Goal: Information Seeking & Learning: Find specific fact

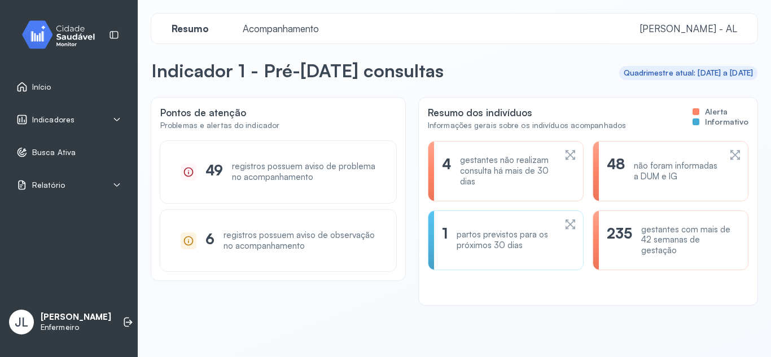
click at [118, 118] on icon at bounding box center [116, 119] width 9 height 9
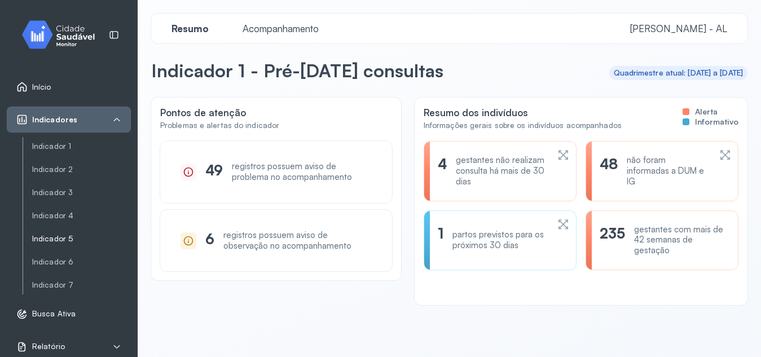
click at [70, 238] on link "Indicador 5" at bounding box center [81, 239] width 99 height 10
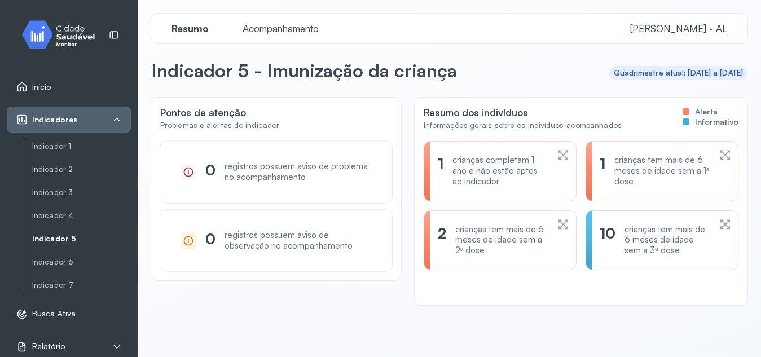
click at [624, 234] on div "crianças tem mais de 6 meses de idade sem a 3ª dose" at bounding box center [667, 241] width 86 height 32
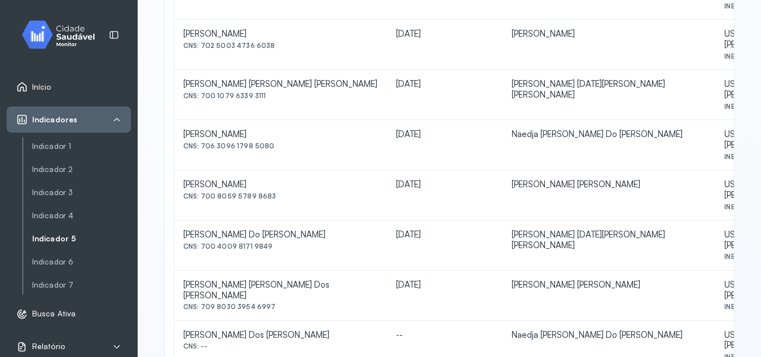
scroll to position [396, 0]
drag, startPoint x: 183, startPoint y: 231, endPoint x: 313, endPoint y: 233, distance: 129.8
click at [313, 320] on td "[PERSON_NAME] Dos [PERSON_NAME] CNS: --" at bounding box center [280, 345] width 213 height 50
copy div "[PERSON_NAME] Dos [PERSON_NAME]"
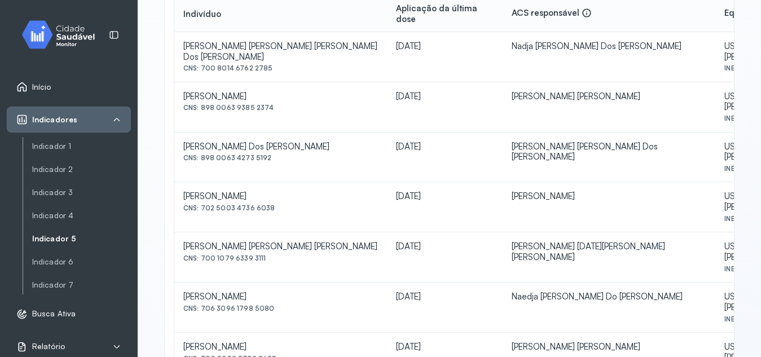
scroll to position [166, 0]
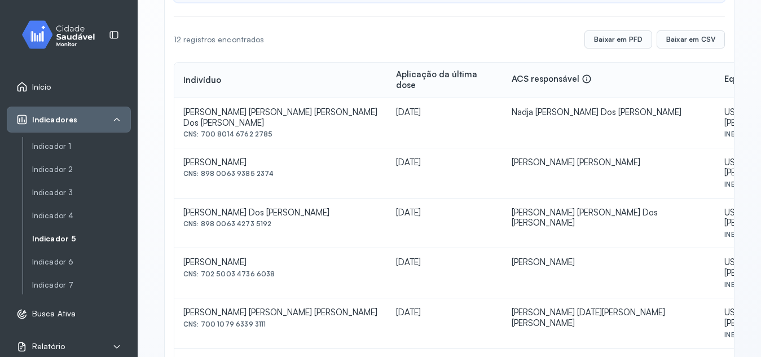
click at [61, 237] on link "Indicador 5" at bounding box center [81, 239] width 99 height 10
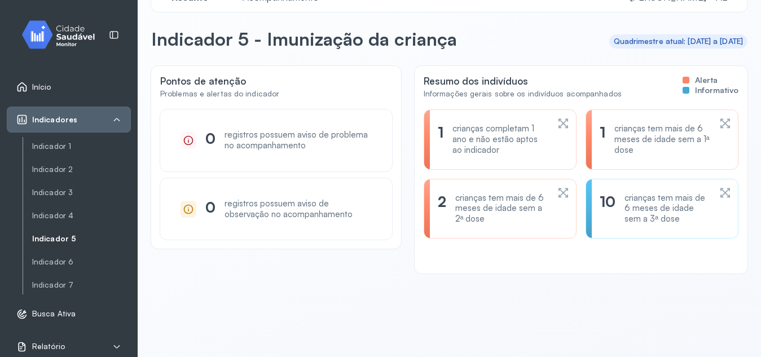
click at [612, 156] on div "1 crianças tem mais de 6 meses de idade sem a 1ª dose" at bounding box center [662, 139] width 153 height 60
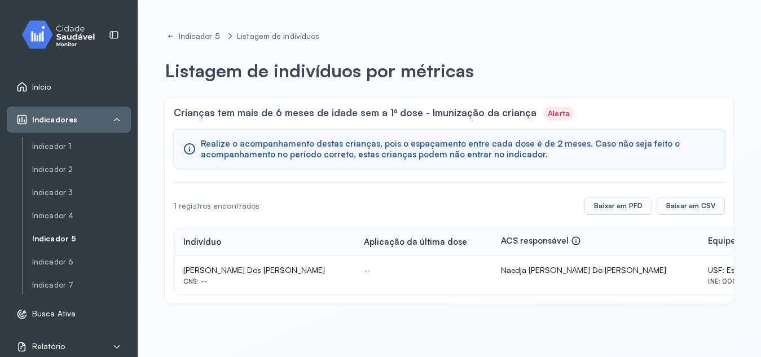
click at [50, 242] on link "Indicador 5" at bounding box center [81, 239] width 99 height 10
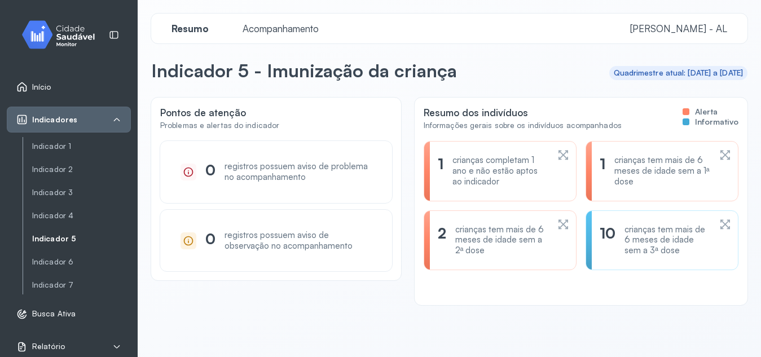
click at [614, 244] on div "10 crianças tem mais de 6 meses de idade sem a 3ª dose" at bounding box center [655, 241] width 111 height 32
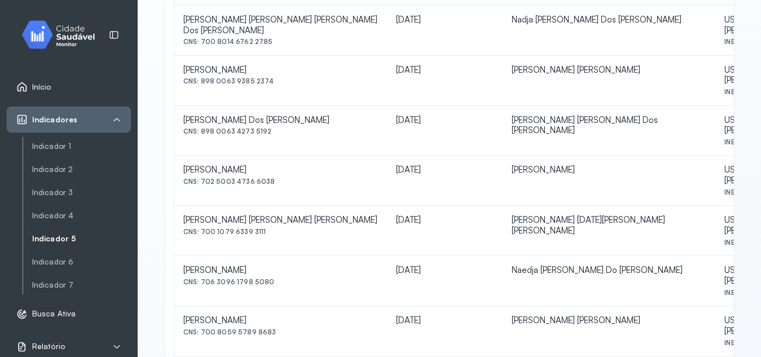
scroll to position [261, 0]
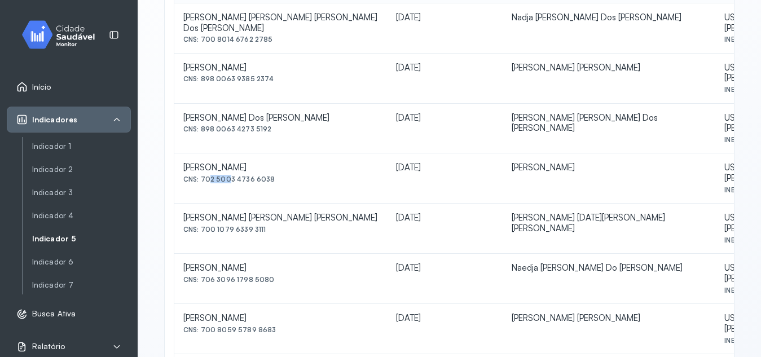
drag, startPoint x: 204, startPoint y: 140, endPoint x: 224, endPoint y: 139, distance: 20.3
click at [224, 175] on div "CNS: 702 5003 4736 6038" at bounding box center [280, 179] width 195 height 8
drag, startPoint x: 201, startPoint y: 139, endPoint x: 276, endPoint y: 140, distance: 74.5
click at [276, 175] on div "CNS: 702 5003 4736 6038" at bounding box center [280, 179] width 195 height 8
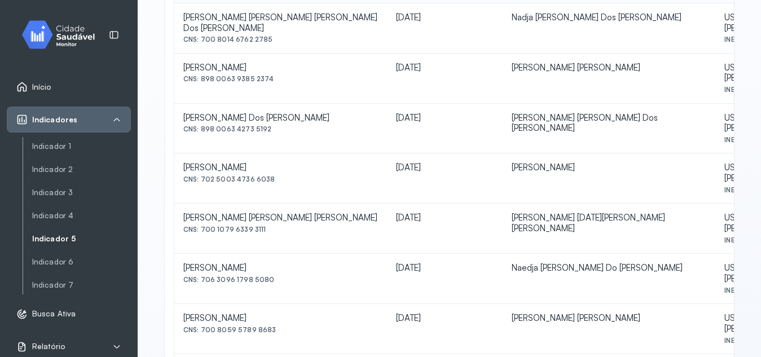
copy div "702 5003 4736 6038"
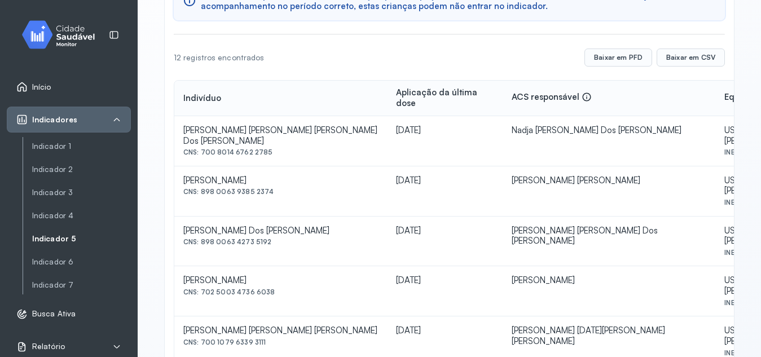
scroll to position [149, 0]
drag, startPoint x: 201, startPoint y: 171, endPoint x: 275, endPoint y: 177, distance: 74.2
click at [275, 177] on td "[PERSON_NAME] CNS: 898 0063 9385 2374" at bounding box center [280, 190] width 213 height 50
copy div "898 0063 9385 2374"
click at [276, 179] on td "[PERSON_NAME] CNS: 898 0063 9385 2374" at bounding box center [280, 190] width 213 height 50
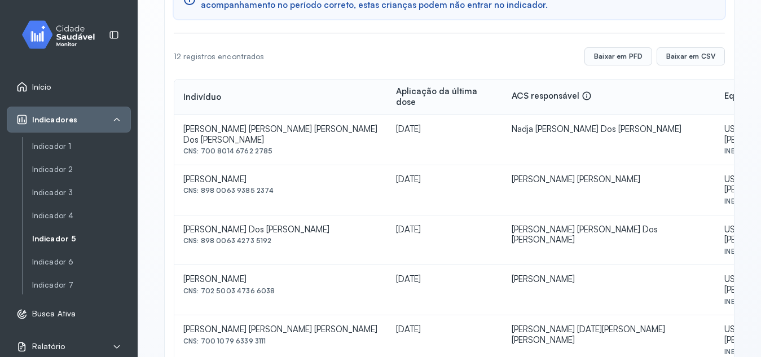
drag, startPoint x: 201, startPoint y: 134, endPoint x: 271, endPoint y: 140, distance: 70.8
click at [271, 140] on td "[PERSON_NAME] [PERSON_NAME] [PERSON_NAME] Dos [PERSON_NAME] CNS: 700 8014 6762 …" at bounding box center [280, 140] width 213 height 50
copy div "700 8014 6762 2785"
drag, startPoint x: 201, startPoint y: 212, endPoint x: 277, endPoint y: 219, distance: 75.9
click at [277, 219] on td "[PERSON_NAME] Dos [PERSON_NAME] CNS: 898 0063 4273 5192" at bounding box center [280, 240] width 213 height 50
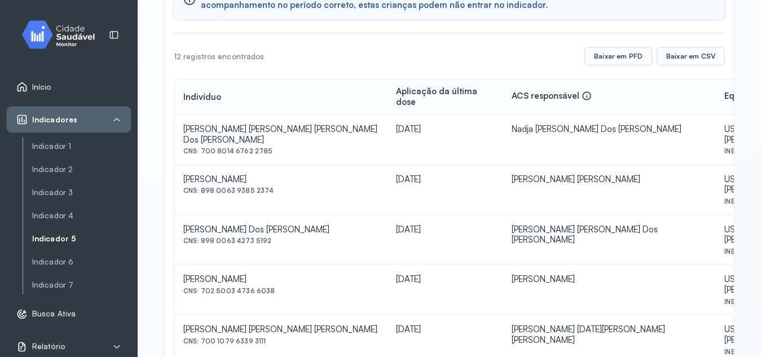
copy div "898 0063 4273 5192"
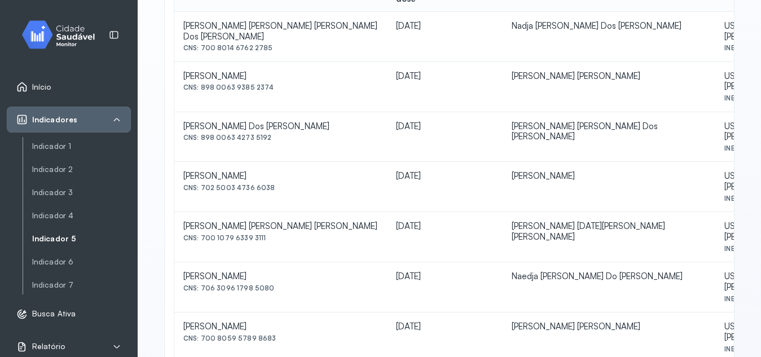
scroll to position [255, 0]
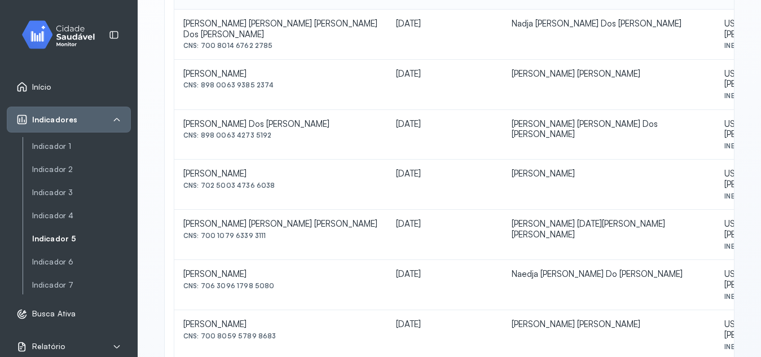
drag, startPoint x: 203, startPoint y: 187, endPoint x: 266, endPoint y: 199, distance: 64.7
click at [266, 199] on tbody "[PERSON_NAME] [PERSON_NAME] [PERSON_NAME] Dos [PERSON_NAME] CNS: 700 8014 6762 …" at bounding box center [506, 310] width 665 height 600
click at [266, 260] on td "[PERSON_NAME] CNS: 706 3096 1798 5080" at bounding box center [280, 285] width 213 height 50
drag, startPoint x: 266, startPoint y: 199, endPoint x: 207, endPoint y: 187, distance: 60.3
click at [207, 187] on tbody "[PERSON_NAME] [PERSON_NAME] [PERSON_NAME] Dos [PERSON_NAME] CNS: 700 8014 6762 …" at bounding box center [506, 310] width 665 height 600
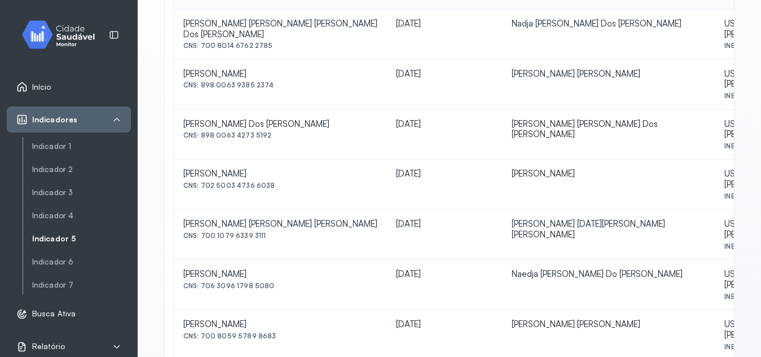
click at [207, 232] on div "CNS: 700 1079 6339 3111" at bounding box center [280, 236] width 195 height 8
drag, startPoint x: 203, startPoint y: 184, endPoint x: 213, endPoint y: 187, distance: 10.5
click at [213, 232] on div "CNS: 700 1079 6339 3111" at bounding box center [280, 236] width 195 height 8
drag, startPoint x: 202, startPoint y: 186, endPoint x: 261, endPoint y: 186, distance: 58.7
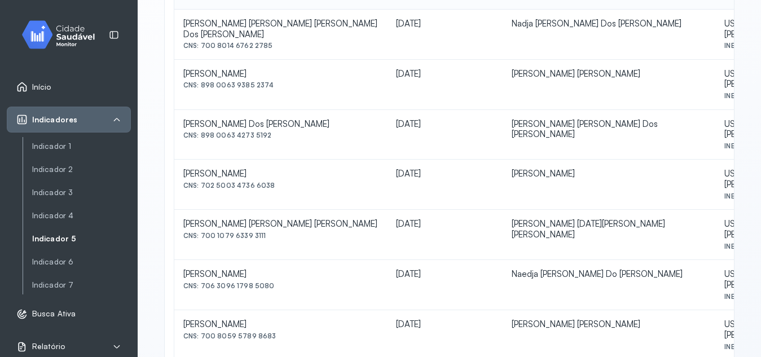
click at [261, 232] on div "CNS: 700 1079 6339 3111" at bounding box center [280, 236] width 195 height 8
copy div "700 1079 6339 3111"
drag, startPoint x: 199, startPoint y: 224, endPoint x: 275, endPoint y: 224, distance: 76.2
click at [275, 282] on div "CNS: 706 3096 1798 5080" at bounding box center [280, 286] width 195 height 8
copy div "706 3096 1798 5080"
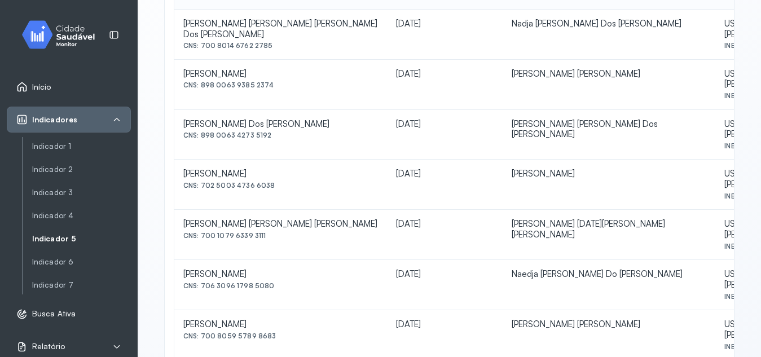
drag, startPoint x: 201, startPoint y: 263, endPoint x: 275, endPoint y: 264, distance: 73.9
click at [275, 332] on div "CNS: 700 8059 5789 8683" at bounding box center [280, 336] width 195 height 8
copy div "700 8059 5789 8683"
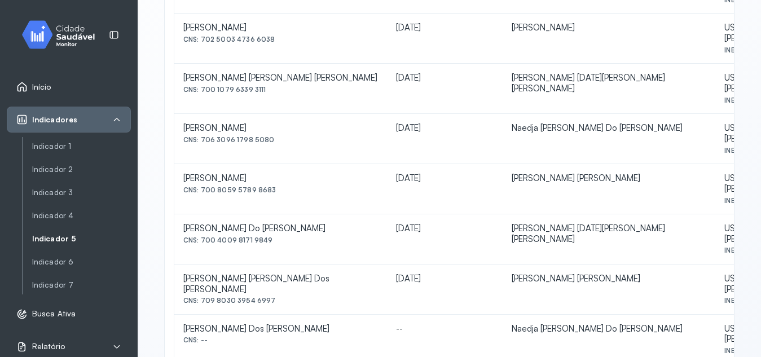
scroll to position [402, 0]
drag, startPoint x: 183, startPoint y: 264, endPoint x: 266, endPoint y: 269, distance: 82.5
copy div "[PERSON_NAME]"
drag, startPoint x: 203, startPoint y: 315, endPoint x: 209, endPoint y: 315, distance: 6.2
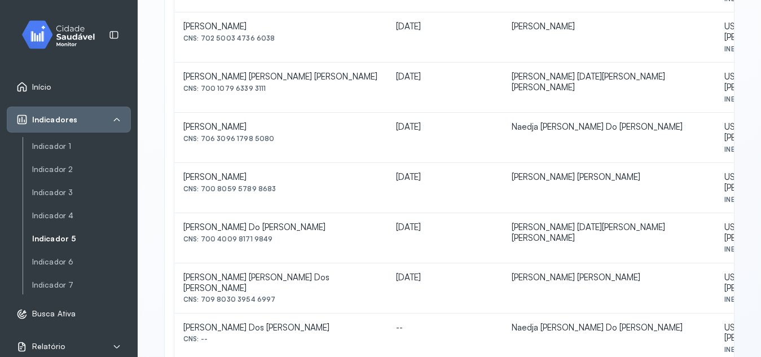
drag, startPoint x: 201, startPoint y: 313, endPoint x: 271, endPoint y: 318, distance: 69.6
copy div "700 4019 4616 4748"
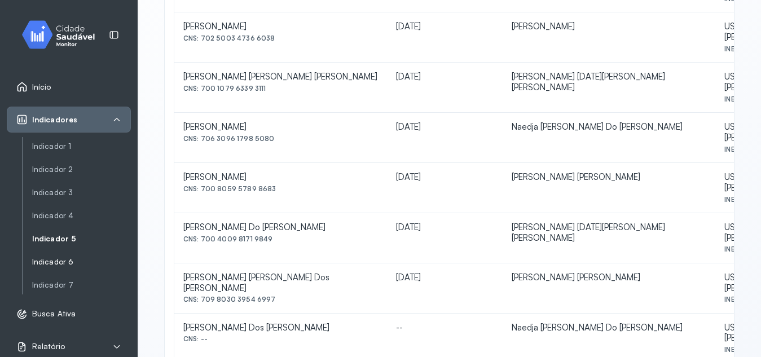
click at [72, 263] on link "Indicador 6" at bounding box center [81, 262] width 99 height 10
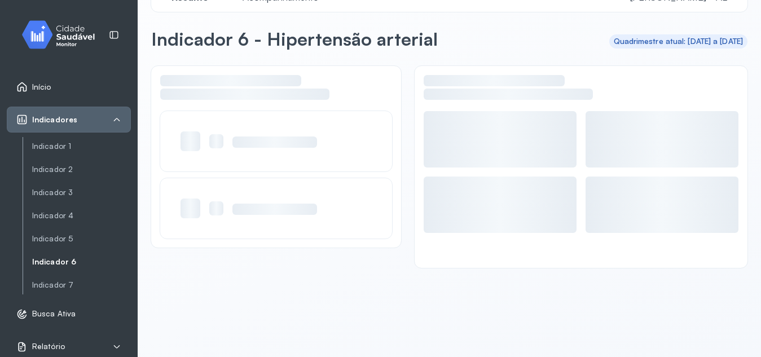
scroll to position [32, 0]
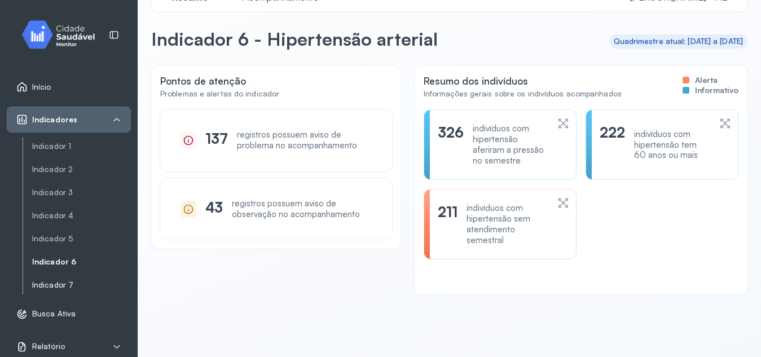
click at [59, 282] on link "Indicador 7" at bounding box center [81, 285] width 99 height 10
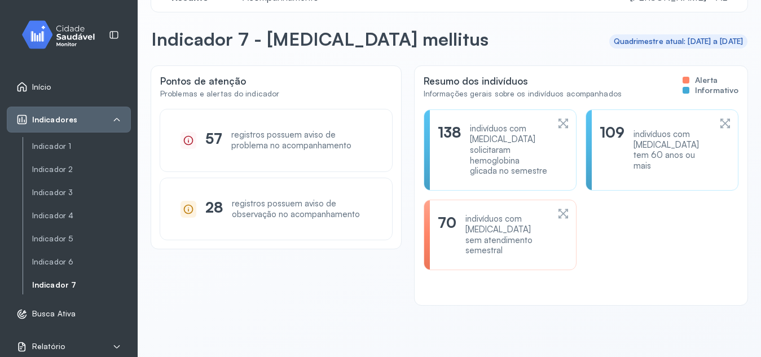
click at [529, 241] on div "indivíduos com [MEDICAL_DATA] sem atendimento semestral" at bounding box center [506, 235] width 83 height 42
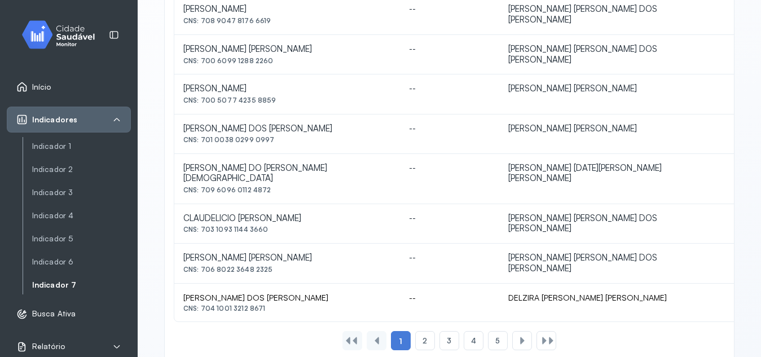
scroll to position [554, 0]
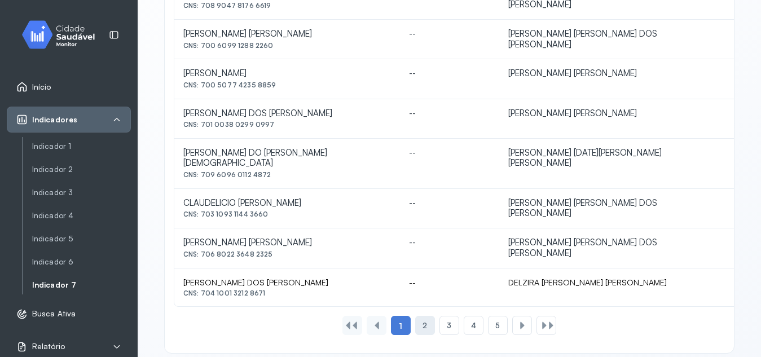
click at [416, 317] on div "2" at bounding box center [425, 325] width 20 height 19
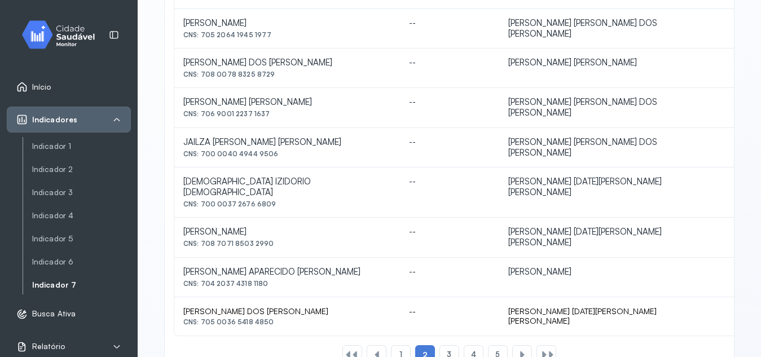
scroll to position [558, 0]
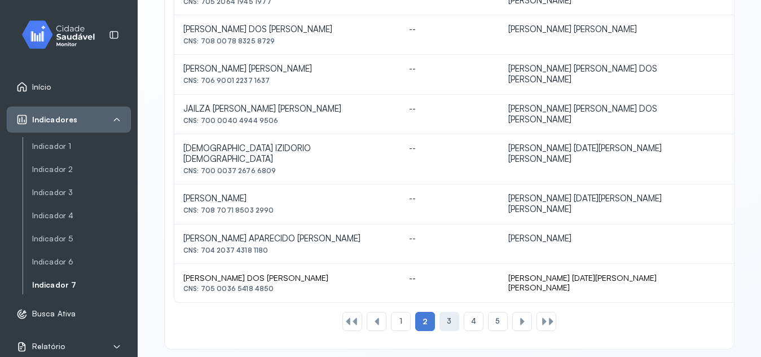
click at [442, 312] on div "3" at bounding box center [449, 321] width 20 height 19
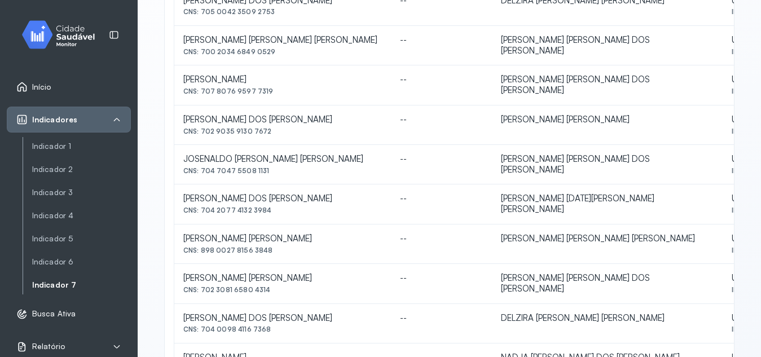
scroll to position [353, 0]
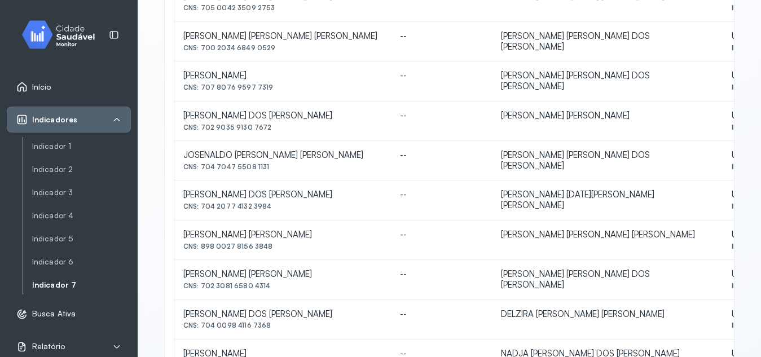
drag, startPoint x: 201, startPoint y: 244, endPoint x: 271, endPoint y: 243, distance: 70.5
click at [271, 243] on div "CNS: 898 0027 8156 3848" at bounding box center [282, 247] width 199 height 8
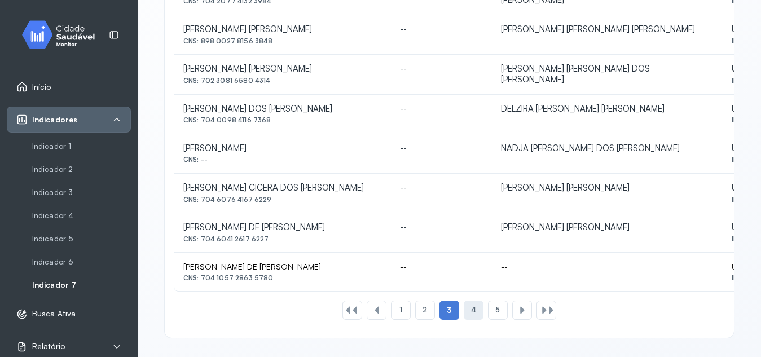
click at [471, 313] on span "4" at bounding box center [473, 310] width 5 height 10
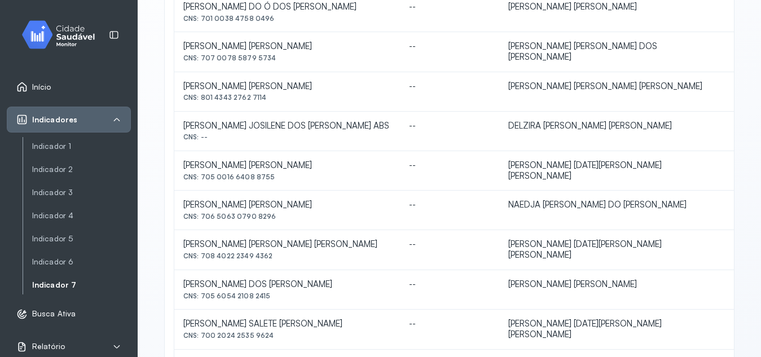
scroll to position [310, 0]
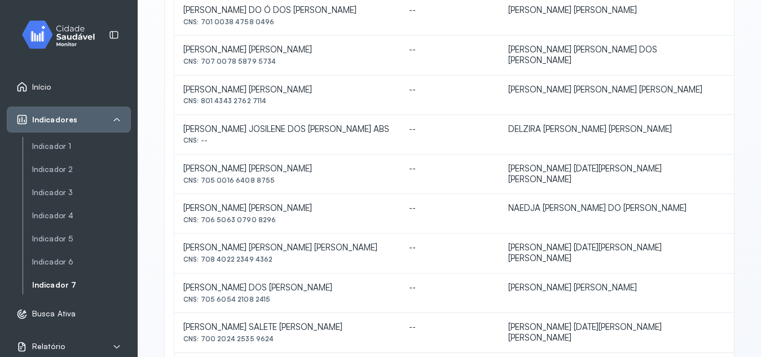
drag, startPoint x: 201, startPoint y: 91, endPoint x: 284, endPoint y: 89, distance: 82.4
click at [284, 97] on div "CNS: 801 4343 2762 7114" at bounding box center [287, 101] width 208 height 8
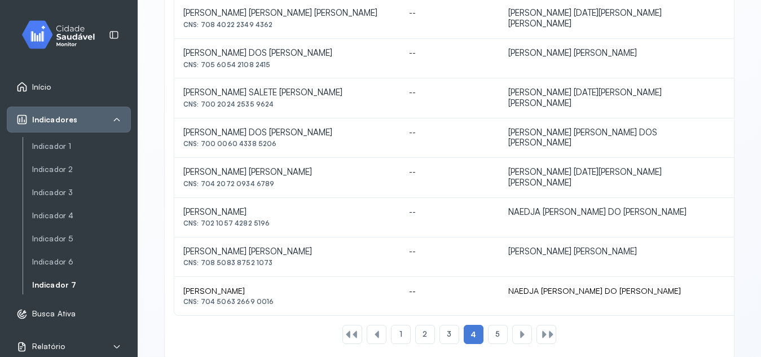
scroll to position [558, 0]
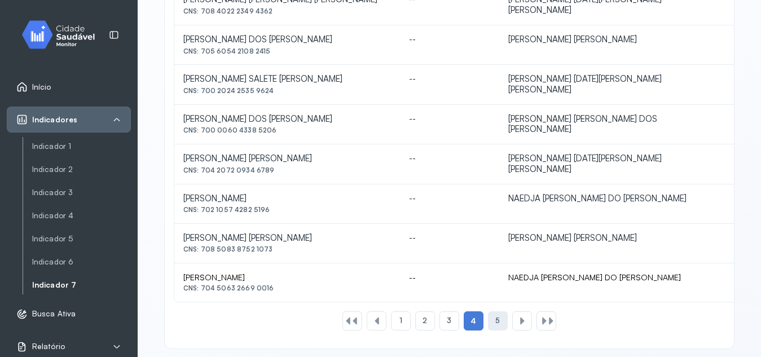
click at [488, 311] on div "5" at bounding box center [498, 320] width 20 height 19
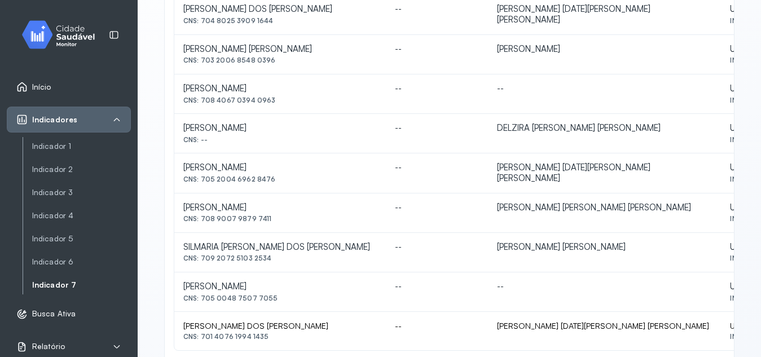
scroll to position [303, 0]
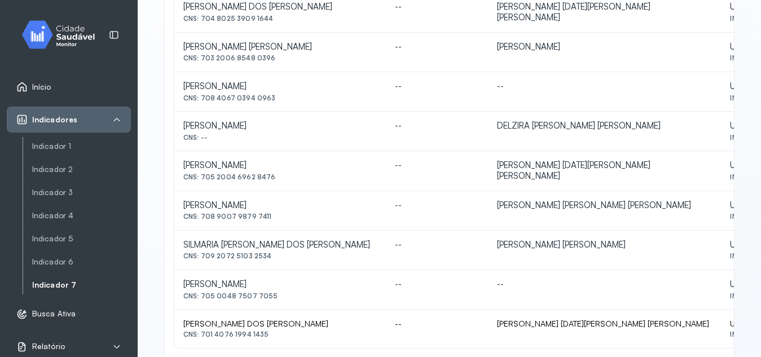
drag, startPoint x: 202, startPoint y: 217, endPoint x: 274, endPoint y: 218, distance: 72.2
click at [274, 218] on div "CNS: 708 9007 9879 7411" at bounding box center [279, 217] width 193 height 8
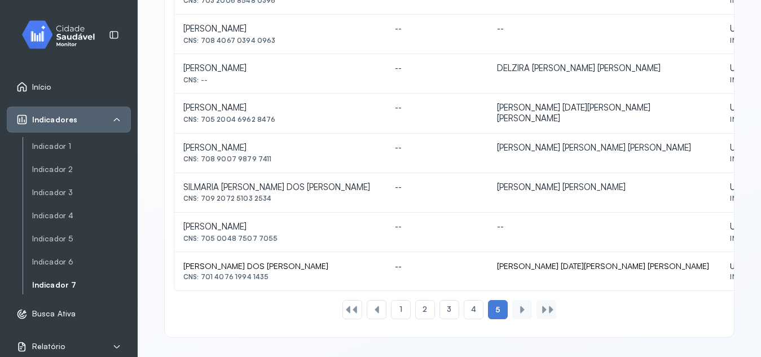
click at [518, 313] on div at bounding box center [522, 309] width 9 height 9
click at [398, 312] on div "1" at bounding box center [401, 309] width 20 height 19
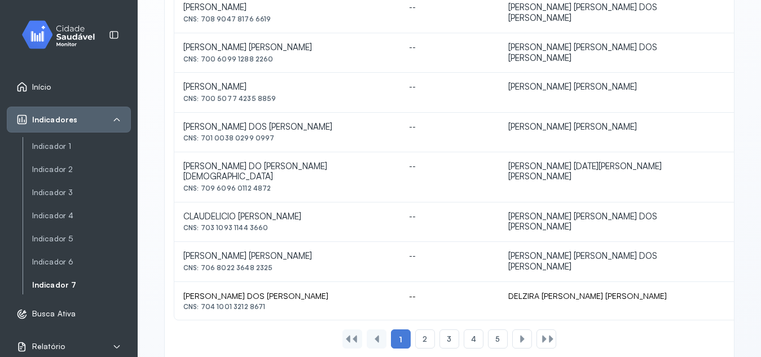
scroll to position [543, 0]
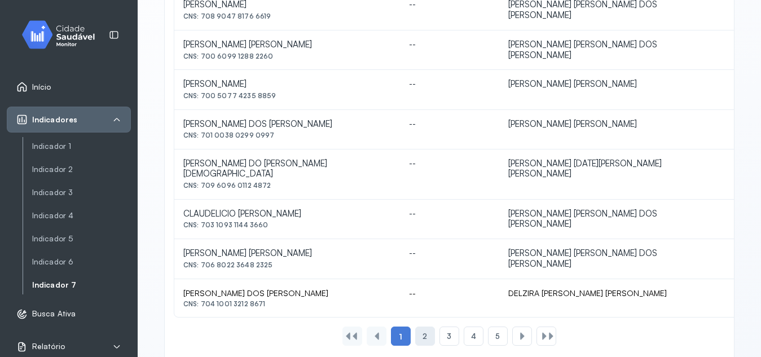
click at [423, 332] on span "2" at bounding box center [425, 337] width 5 height 10
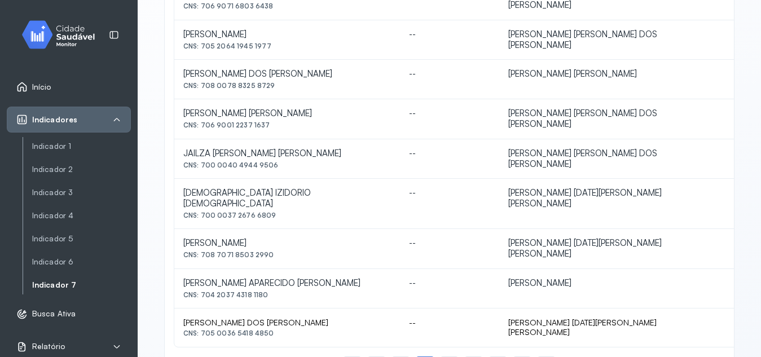
scroll to position [516, 0]
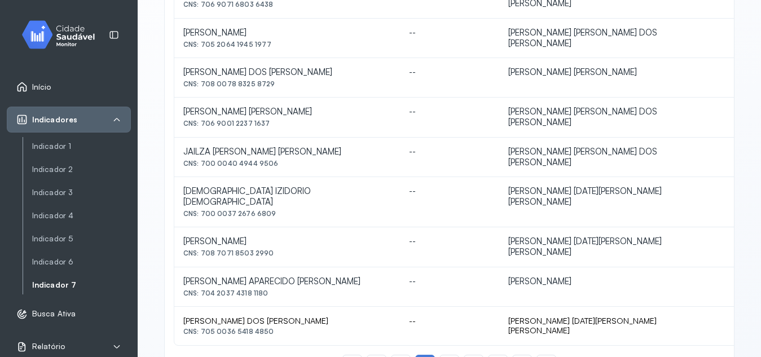
drag, startPoint x: 203, startPoint y: 280, endPoint x: 269, endPoint y: 283, distance: 66.0
click at [269, 289] on div "CNS: 704 2037 4318 1180" at bounding box center [287, 293] width 208 height 8
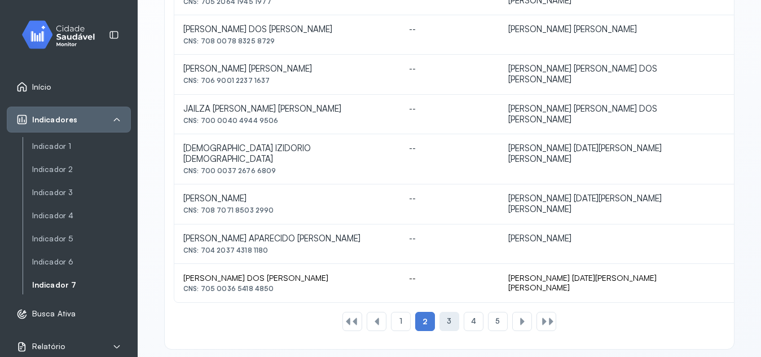
click at [440, 312] on div "3" at bounding box center [449, 321] width 20 height 19
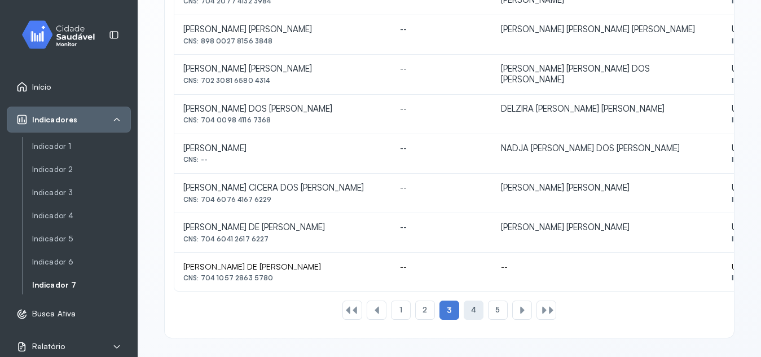
click at [471, 311] on span "4" at bounding box center [473, 310] width 5 height 10
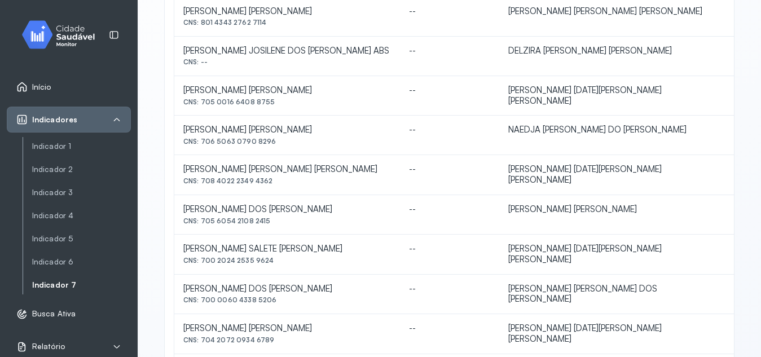
scroll to position [390, 0]
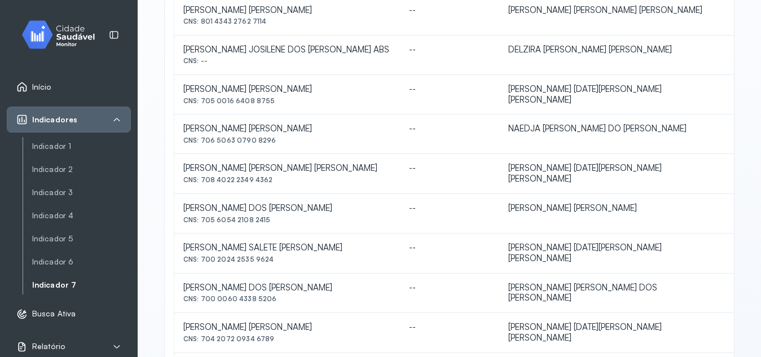
drag, startPoint x: 201, startPoint y: 129, endPoint x: 277, endPoint y: 137, distance: 76.0
click at [277, 137] on td "[PERSON_NAME] [PERSON_NAME] CNS: 706 5063 0790 8296" at bounding box center [287, 134] width 226 height 39
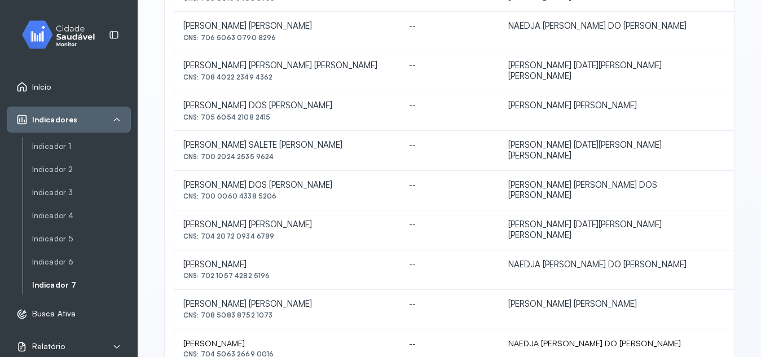
scroll to position [497, 0]
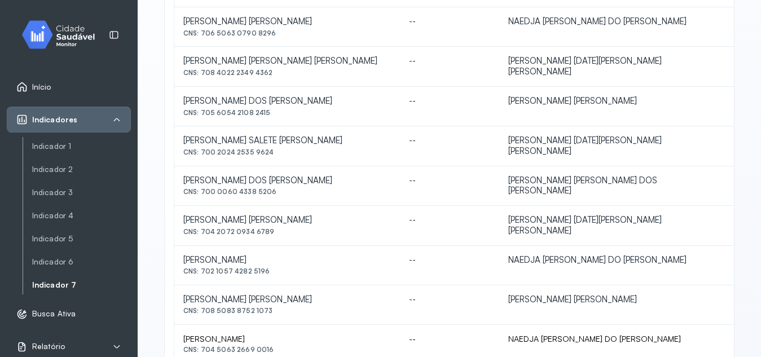
drag, startPoint x: 203, startPoint y: 258, endPoint x: 267, endPoint y: 261, distance: 64.9
click at [267, 267] on div "CNS: 702 1057 4282 5196" at bounding box center [287, 271] width 208 height 8
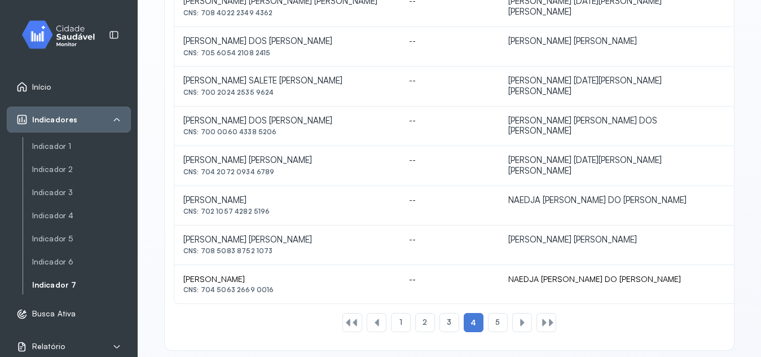
scroll to position [558, 0]
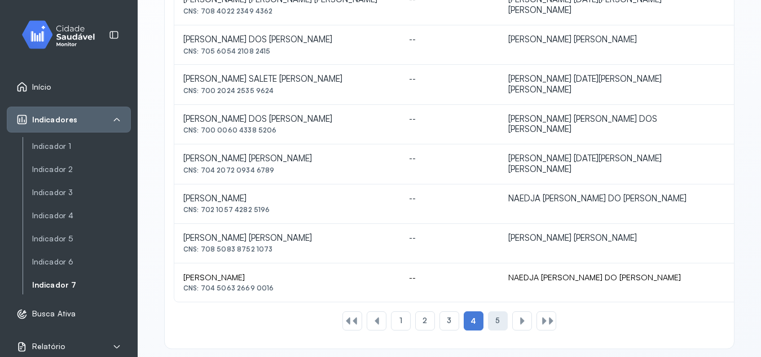
click at [495, 316] on span "5" at bounding box center [497, 321] width 5 height 10
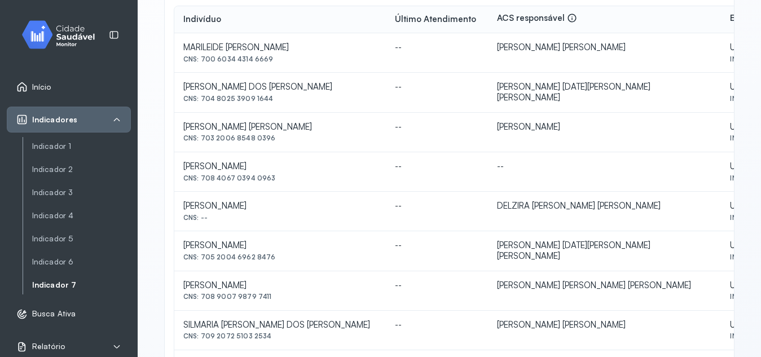
scroll to position [219, 0]
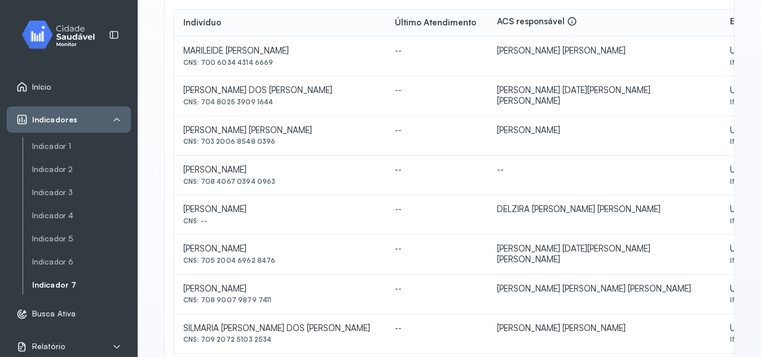
drag, startPoint x: 202, startPoint y: 142, endPoint x: 271, endPoint y: 146, distance: 69.5
click at [271, 146] on div "CNS: 703 2006 8548 0396" at bounding box center [279, 142] width 193 height 8
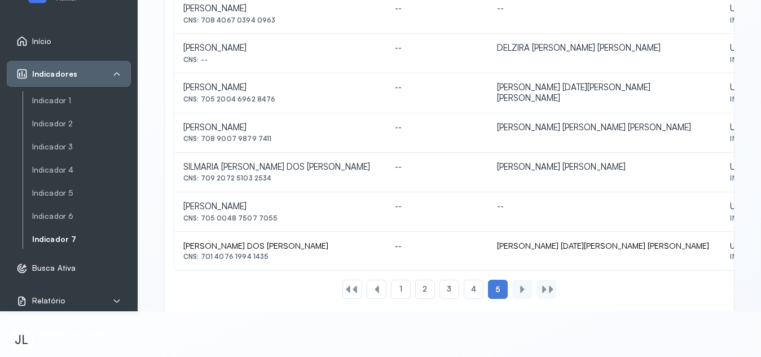
scroll to position [360, 0]
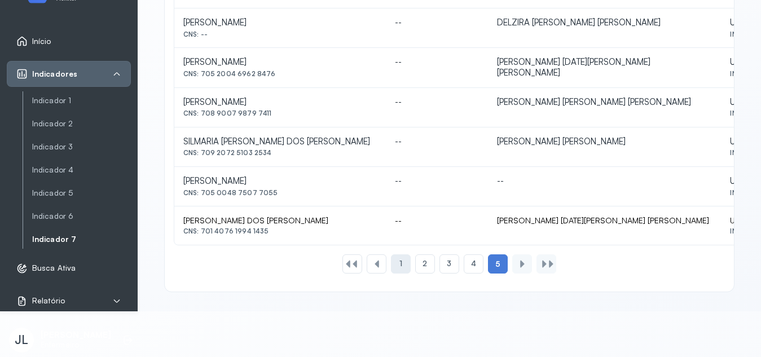
click at [401, 260] on div "1" at bounding box center [401, 263] width 20 height 19
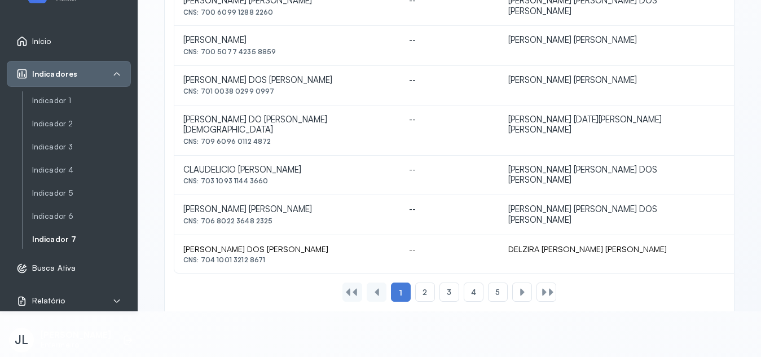
scroll to position [551, 0]
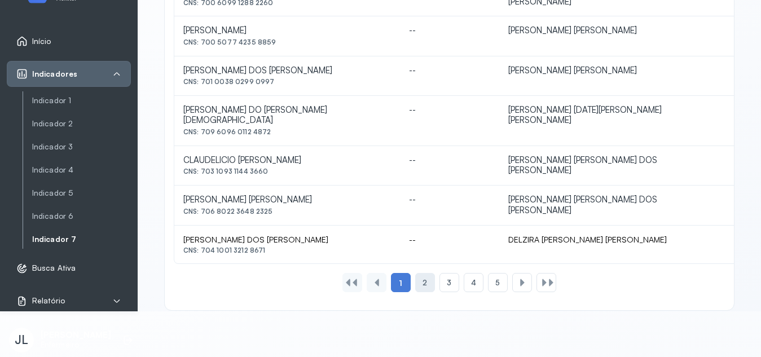
click at [428, 273] on div "2" at bounding box center [425, 282] width 20 height 19
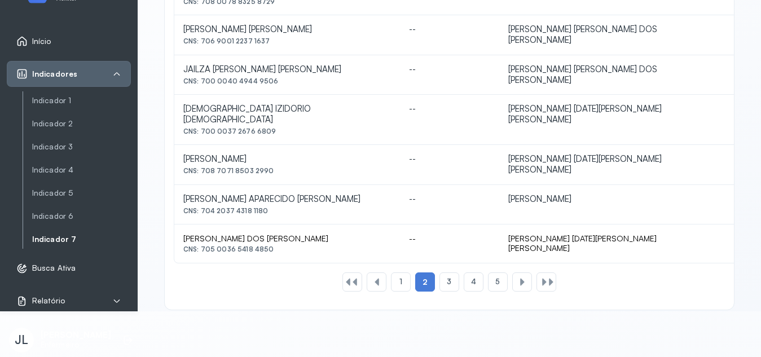
scroll to position [558, 0]
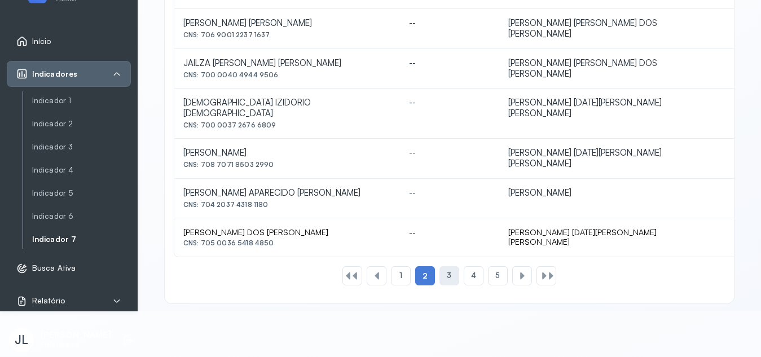
click at [448, 266] on div "3" at bounding box center [449, 275] width 20 height 19
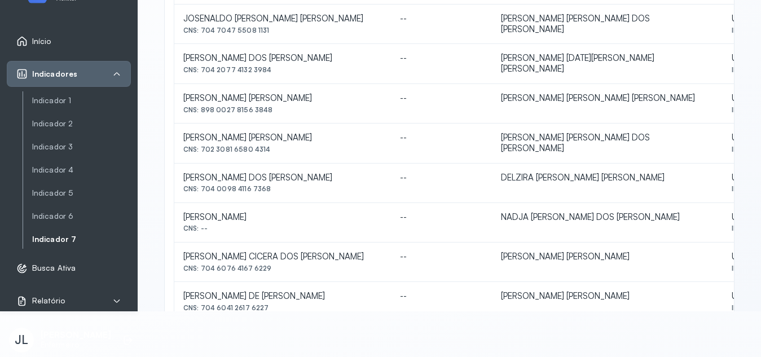
scroll to position [457, 0]
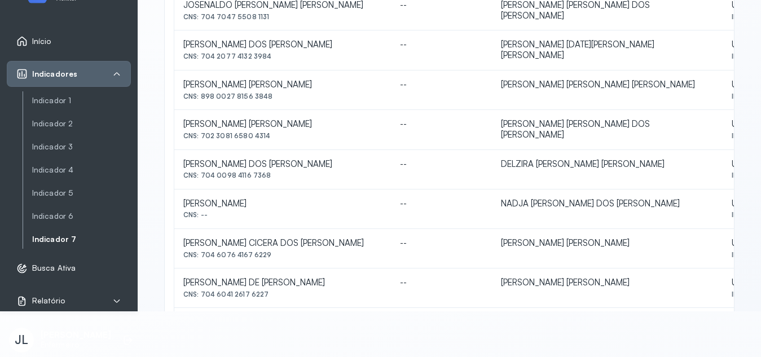
drag, startPoint x: 184, startPoint y: 201, endPoint x: 287, endPoint y: 201, distance: 103.2
click at [287, 201] on div "[PERSON_NAME]" at bounding box center [282, 204] width 199 height 11
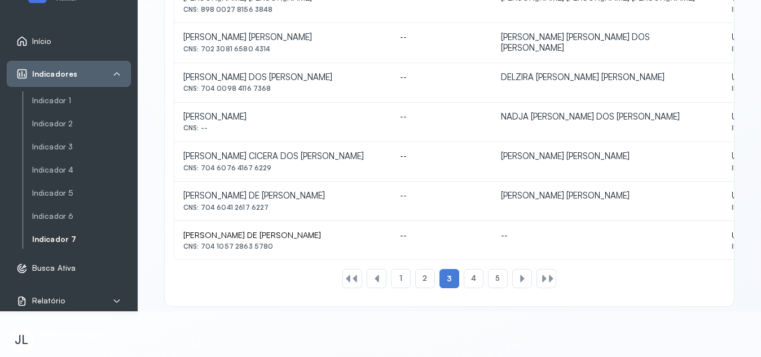
scroll to position [558, 0]
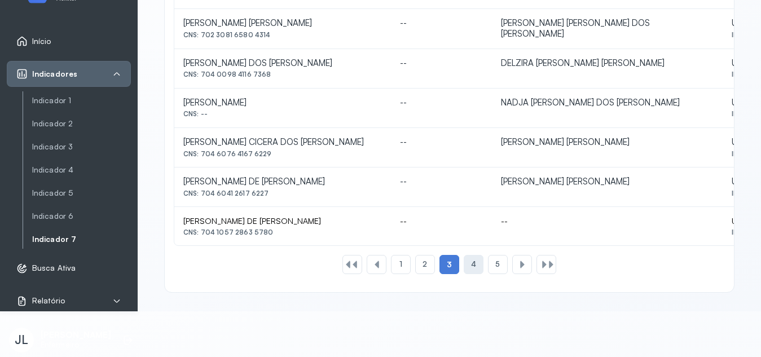
click at [469, 270] on div "4" at bounding box center [474, 264] width 20 height 19
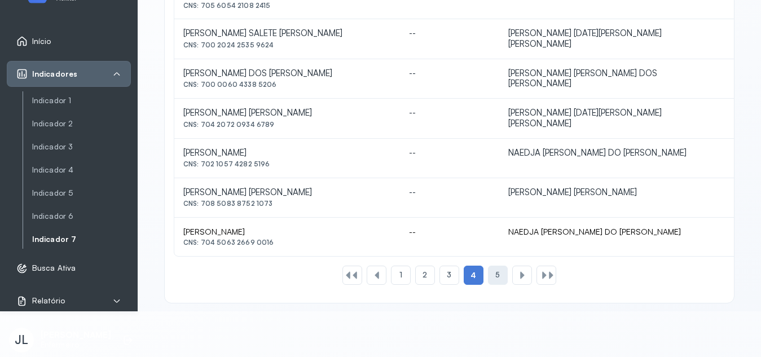
click at [488, 269] on div "5" at bounding box center [498, 275] width 20 height 19
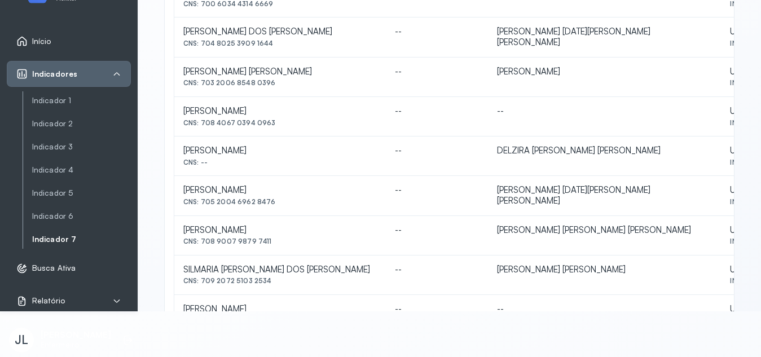
scroll to position [231, 0]
drag, startPoint x: 202, startPoint y: 83, endPoint x: 275, endPoint y: 86, distance: 73.4
click at [275, 86] on div "CNS: 703 2006 8548 0396" at bounding box center [279, 84] width 193 height 8
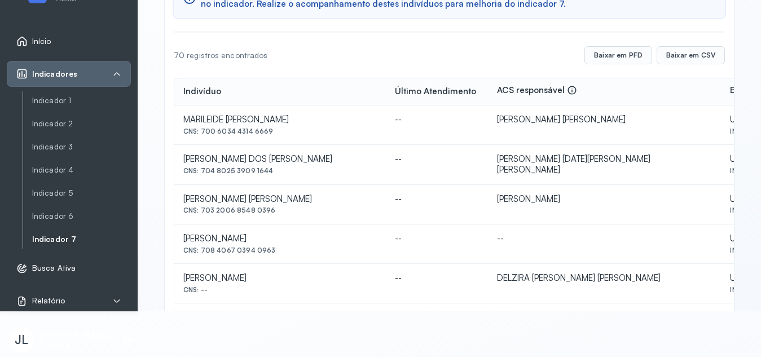
scroll to position [103, 0]
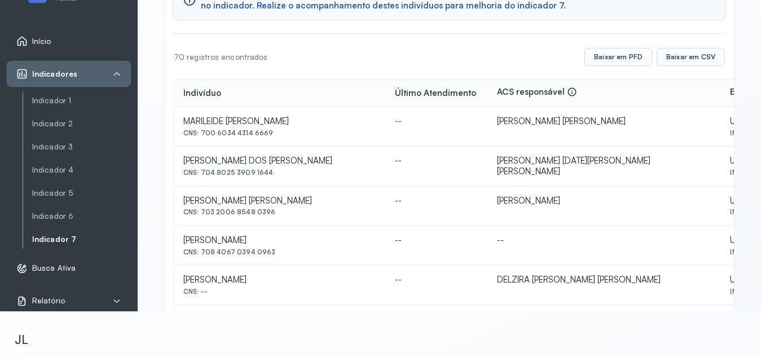
drag, startPoint x: 200, startPoint y: 133, endPoint x: 269, endPoint y: 138, distance: 68.5
click at [269, 138] on td "MARILEIDE LAURETINO DE ASSIS CNS: 700 6034 4314 6669" at bounding box center [280, 126] width 212 height 39
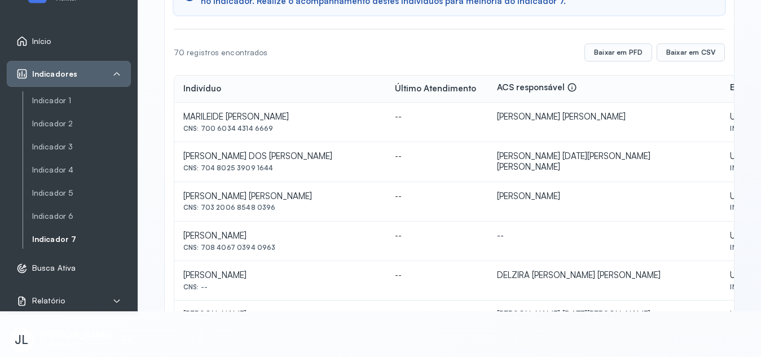
scroll to position [112, 0]
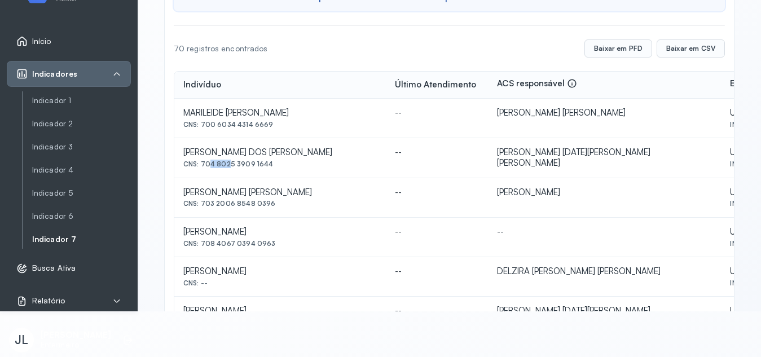
drag, startPoint x: 204, startPoint y: 162, endPoint x: 224, endPoint y: 168, distance: 21.1
click at [224, 168] on div "CNS: 704 8025 3909 1644" at bounding box center [279, 164] width 193 height 8
drag, startPoint x: 201, startPoint y: 164, endPoint x: 275, endPoint y: 168, distance: 74.0
click at [275, 168] on div "CNS: 704 8025 3909 1644" at bounding box center [279, 164] width 193 height 8
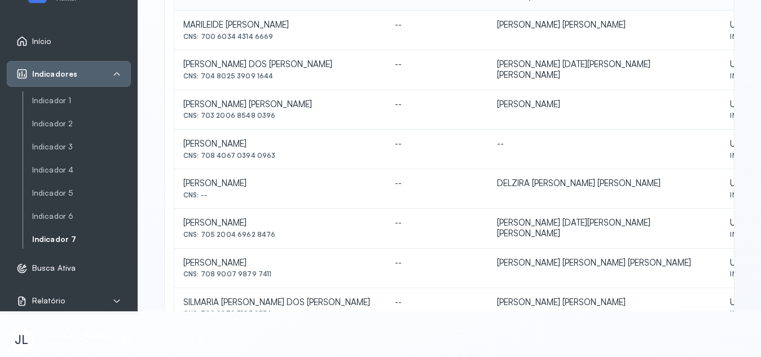
scroll to position [201, 0]
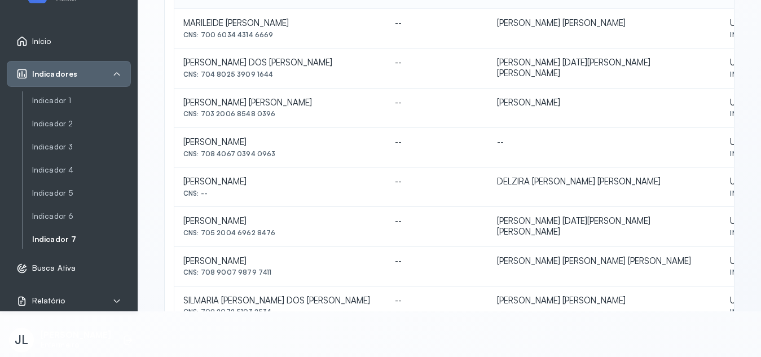
drag, startPoint x: 203, startPoint y: 231, endPoint x: 281, endPoint y: 239, distance: 78.8
click at [281, 239] on td "[PERSON_NAME] CNS: 705 2004 6962 8476" at bounding box center [280, 227] width 212 height 40
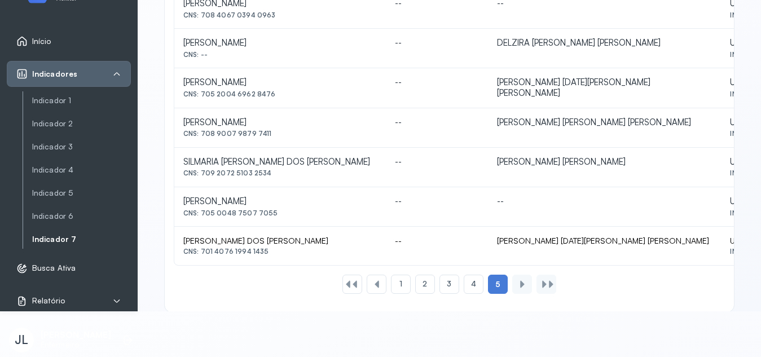
scroll to position [360, 0]
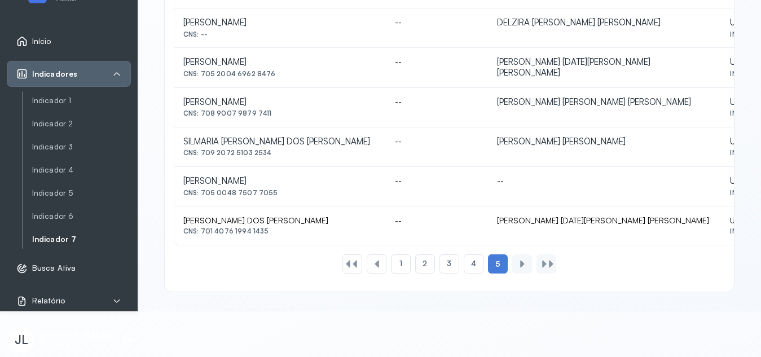
drag, startPoint x: 202, startPoint y: 230, endPoint x: 270, endPoint y: 231, distance: 68.3
click at [270, 231] on div "CNS: 701 4076 1994 1435" at bounding box center [279, 231] width 193 height 8
click at [471, 265] on span "4" at bounding box center [473, 264] width 5 height 10
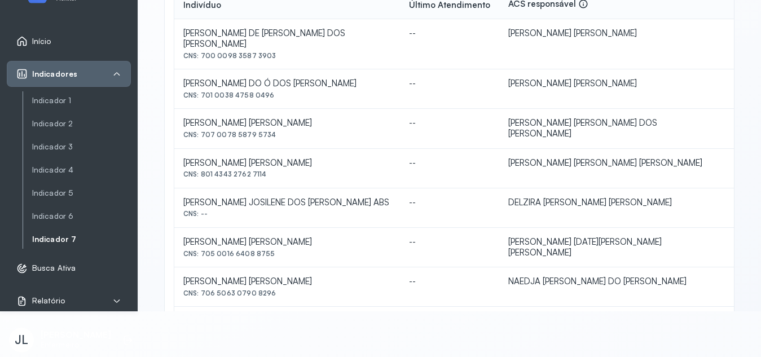
scroll to position [196, 0]
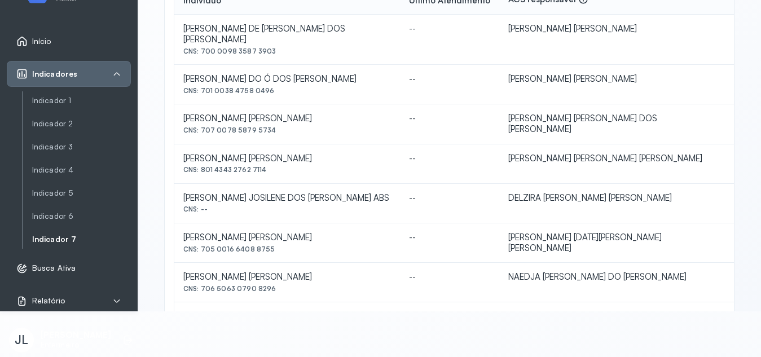
drag, startPoint x: 201, startPoint y: 239, endPoint x: 274, endPoint y: 237, distance: 73.4
click at [274, 245] on div "CNS: 705 0016 6408 8755" at bounding box center [287, 249] width 208 height 8
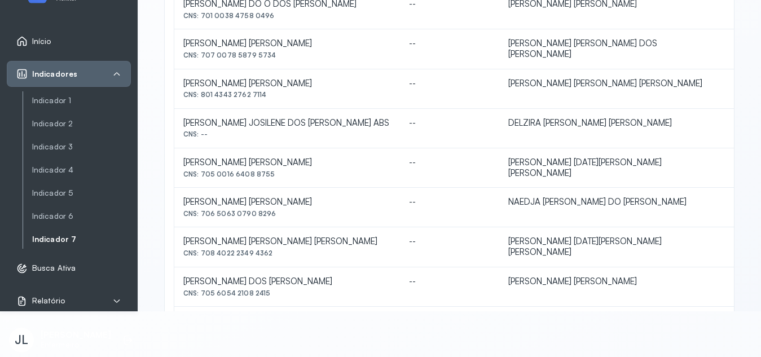
scroll to position [277, 0]
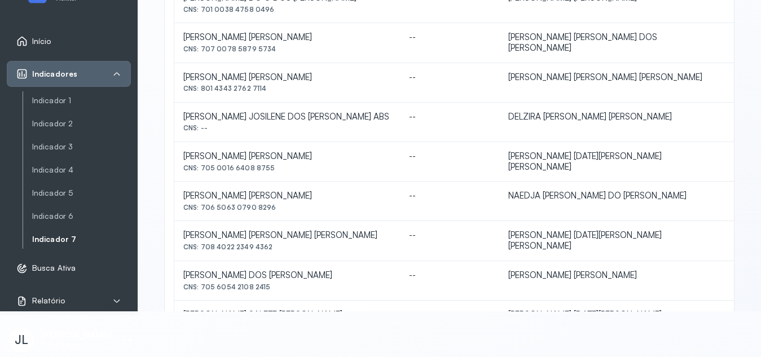
drag, startPoint x: 202, startPoint y: 236, endPoint x: 277, endPoint y: 237, distance: 75.0
click at [277, 243] on div "CNS: 708 4022 2349 4362" at bounding box center [287, 247] width 208 height 8
click at [755, 190] on div "Indicador 7 Listagem de indivíduos Listagem de indivíduos por métricas Indivídu…" at bounding box center [449, 132] width 623 height 357
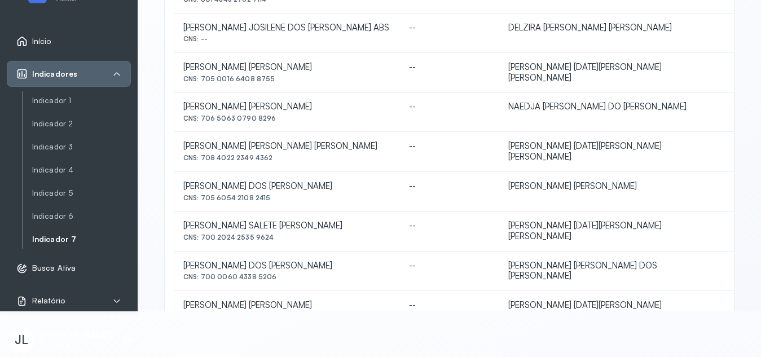
scroll to position [373, 0]
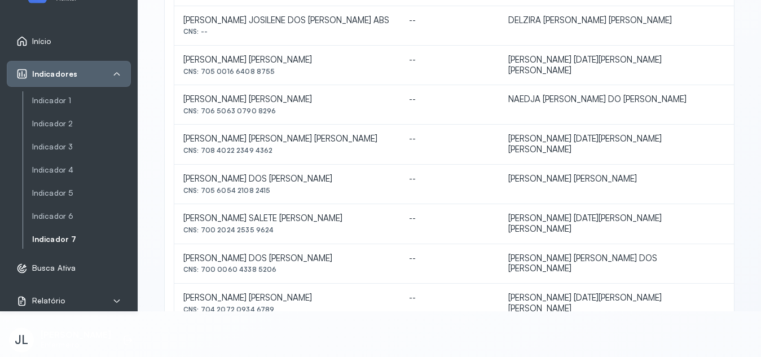
drag, startPoint x: 201, startPoint y: 216, endPoint x: 273, endPoint y: 221, distance: 71.8
click at [273, 226] on div "CNS: 700 2024 2535 9624" at bounding box center [287, 230] width 208 height 8
drag, startPoint x: 202, startPoint y: 296, endPoint x: 284, endPoint y: 290, distance: 82.0
click at [284, 293] on div "[PERSON_NAME] [PERSON_NAME] CNS: 704 2072 0934 6789" at bounding box center [287, 303] width 208 height 21
click at [290, 311] on html "Início Indicadores Indicador 1 Indicador 2 Indicador 3 Indicador 4 Indicador 5 …" at bounding box center [380, 132] width 761 height 357
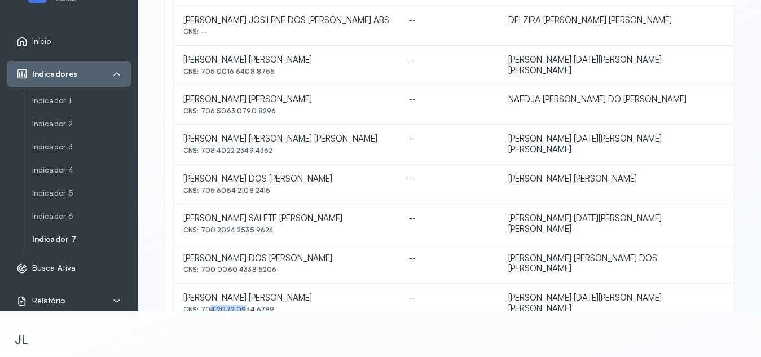
drag, startPoint x: 203, startPoint y: 296, endPoint x: 236, endPoint y: 300, distance: 33.0
click at [236, 306] on div "CNS: 704 2072 0934 6789" at bounding box center [287, 310] width 208 height 8
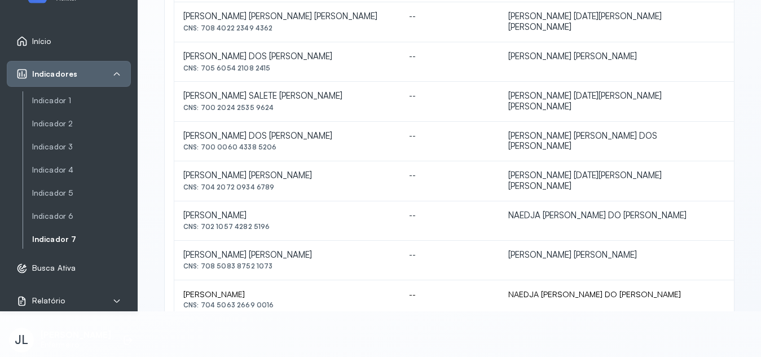
scroll to position [500, 0]
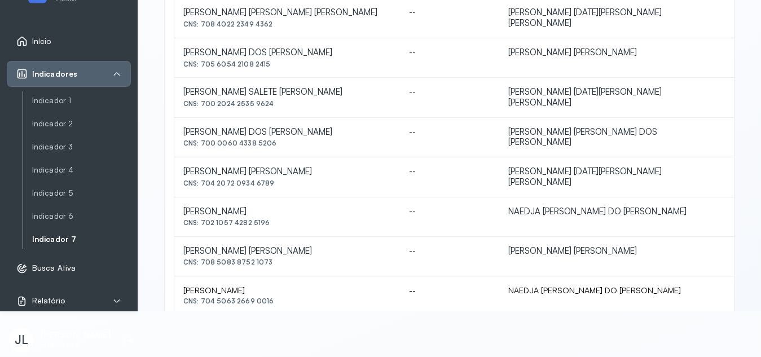
drag, startPoint x: 203, startPoint y: 297, endPoint x: 273, endPoint y: 178, distance: 138.3
click at [273, 178] on td "[PERSON_NAME] [PERSON_NAME] CNS: 704 2072 0934 6789" at bounding box center [287, 177] width 226 height 40
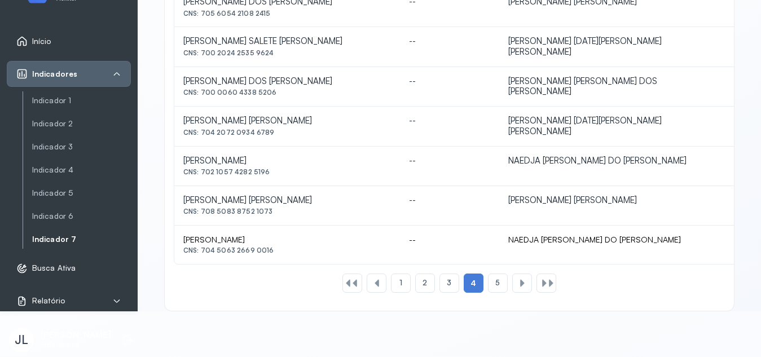
scroll to position [558, 0]
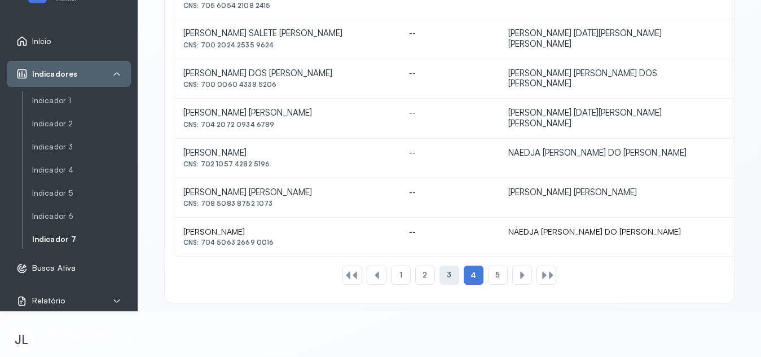
click at [448, 266] on div "3" at bounding box center [449, 275] width 20 height 19
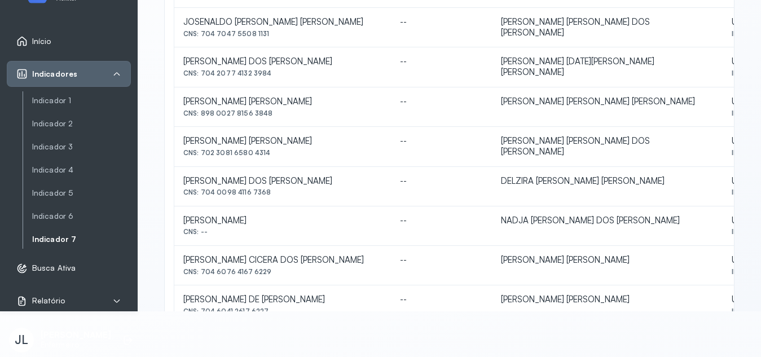
scroll to position [418, 0]
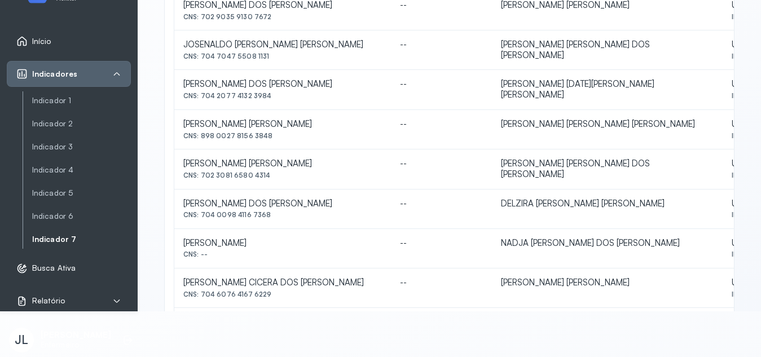
drag, startPoint x: 199, startPoint y: 94, endPoint x: 283, endPoint y: 108, distance: 85.9
click at [283, 108] on td "[PERSON_NAME] DOS [PERSON_NAME] CNS: 704 2077 4132 3984" at bounding box center [282, 90] width 217 height 40
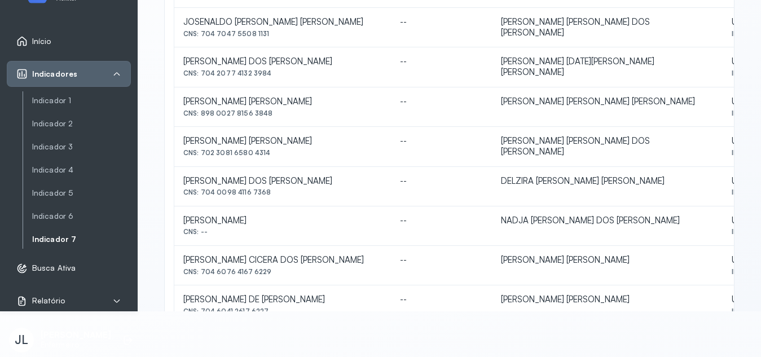
scroll to position [558, 0]
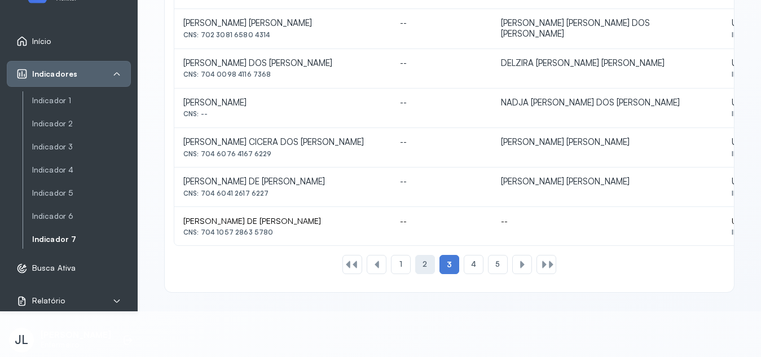
click at [423, 263] on span "2" at bounding box center [425, 264] width 5 height 10
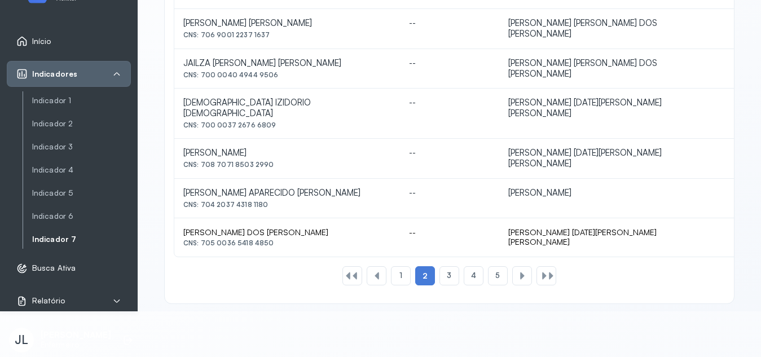
drag, startPoint x: 200, startPoint y: 113, endPoint x: 276, endPoint y: 127, distance: 77.4
click at [276, 139] on td "[PERSON_NAME] CNS: 708 7071 8503 2990" at bounding box center [287, 159] width 226 height 40
drag, startPoint x: 201, startPoint y: 112, endPoint x: 273, endPoint y: 117, distance: 72.4
click at [273, 121] on div "CNS: 700 0037 2676 6809" at bounding box center [287, 125] width 208 height 8
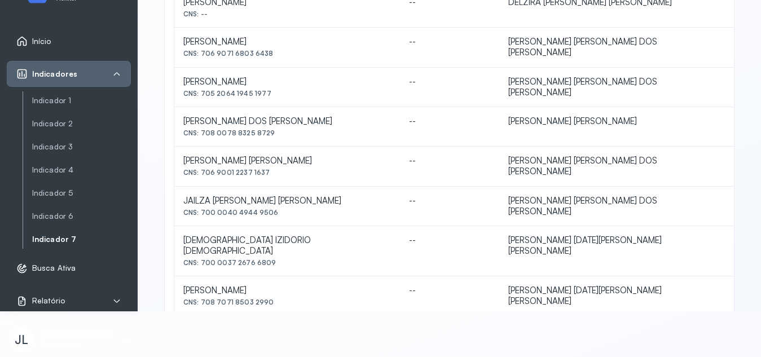
scroll to position [423, 0]
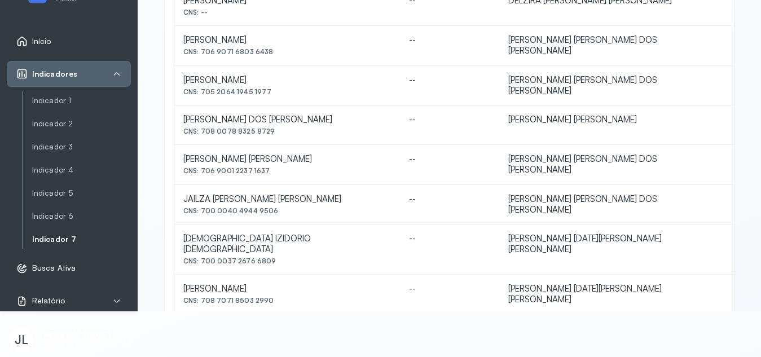
drag, startPoint x: 201, startPoint y: 287, endPoint x: 294, endPoint y: 292, distance: 93.2
click at [294, 297] on div "CNS: 708 7071 8503 2990" at bounding box center [287, 301] width 208 height 8
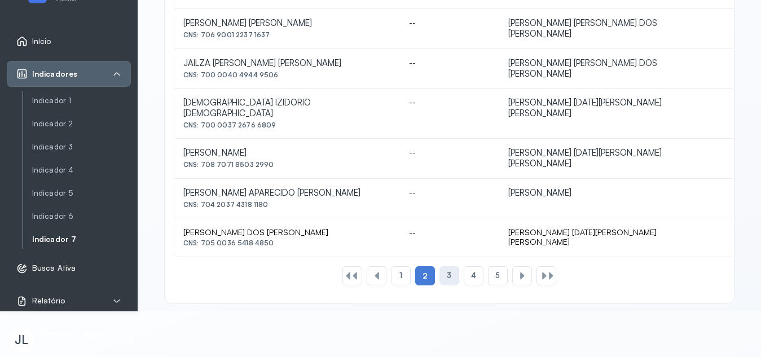
click at [439, 269] on div "3" at bounding box center [449, 275] width 20 height 19
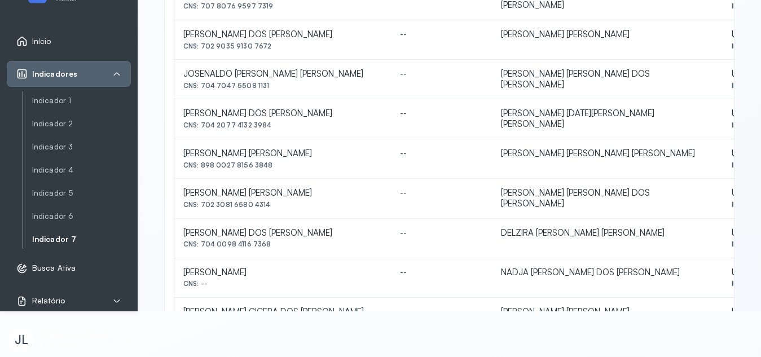
scroll to position [387, 0]
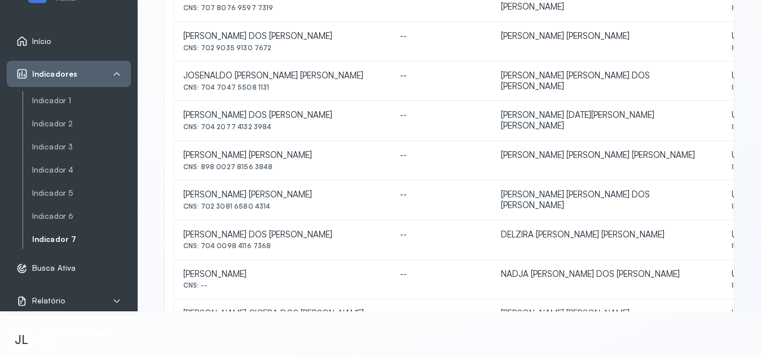
drag, startPoint x: 202, startPoint y: 125, endPoint x: 272, endPoint y: 129, distance: 70.6
click at [272, 129] on div "CNS: 704 2077 4132 3984" at bounding box center [282, 127] width 199 height 8
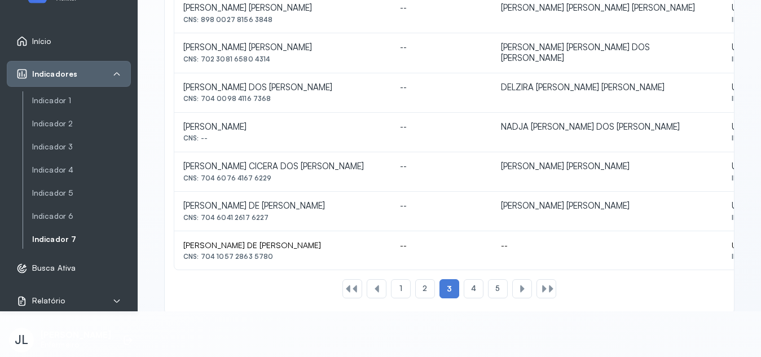
scroll to position [558, 0]
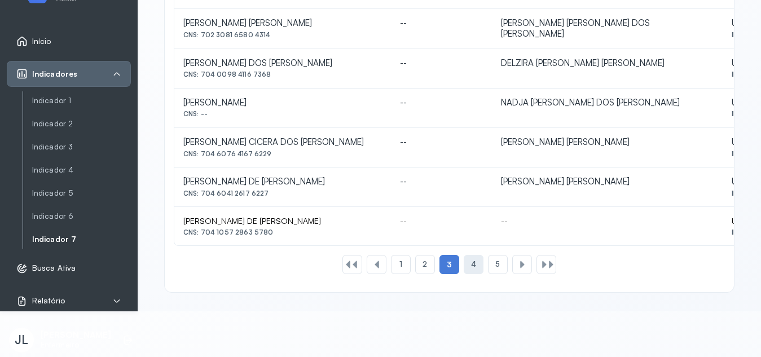
click at [472, 272] on div "4" at bounding box center [474, 264] width 20 height 19
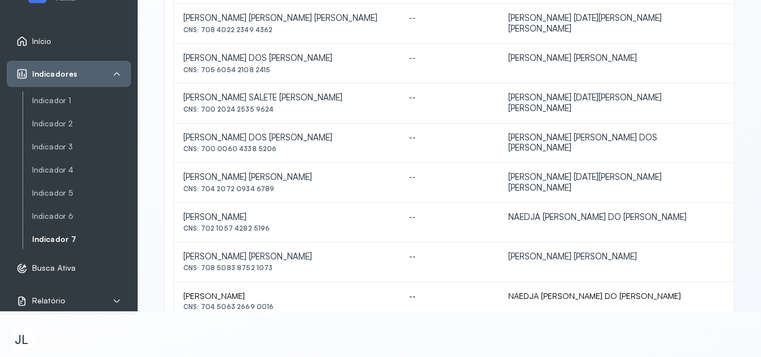
scroll to position [488, 0]
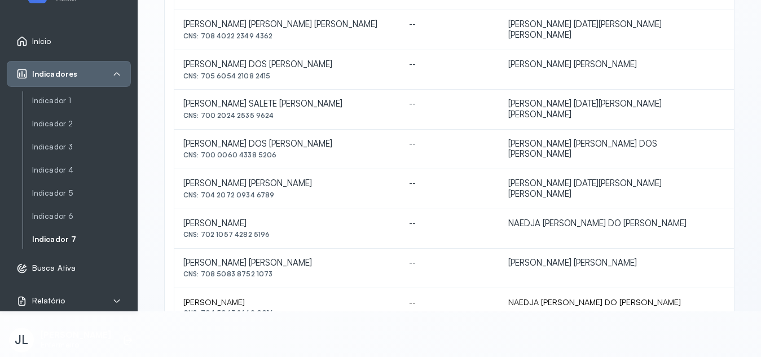
drag, startPoint x: 202, startPoint y: 184, endPoint x: 272, endPoint y: 188, distance: 70.7
click at [272, 188] on td "[PERSON_NAME] [PERSON_NAME] CNS: 704 2072 0934 6789" at bounding box center [287, 189] width 226 height 40
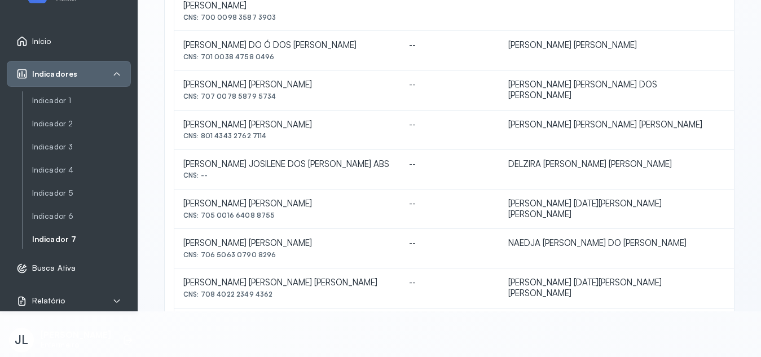
scroll to position [231, 0]
drag, startPoint x: 201, startPoint y: 204, endPoint x: 278, endPoint y: 203, distance: 76.2
click at [278, 210] on div "CNS: 705 0016 6408 8755" at bounding box center [287, 214] width 208 height 8
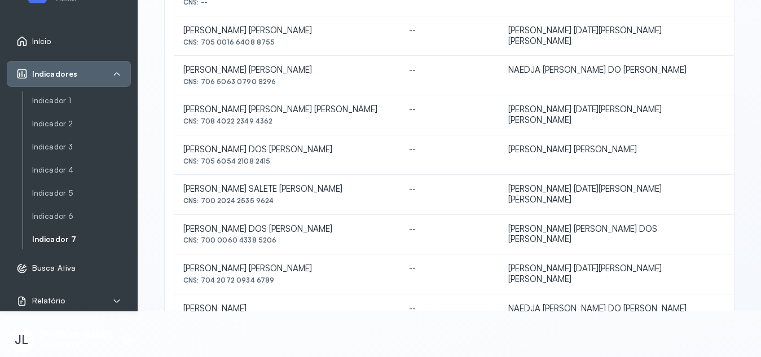
scroll to position [558, 0]
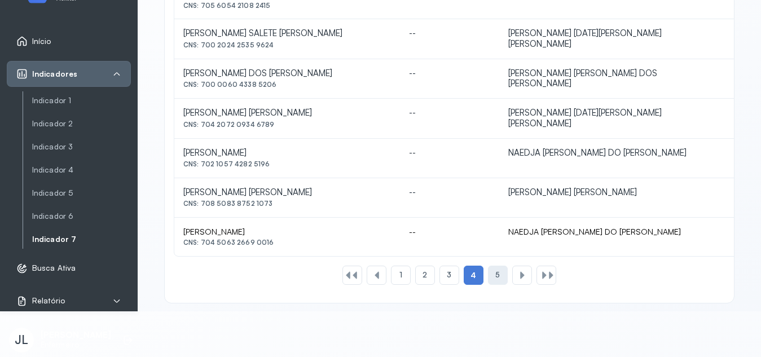
click at [490, 267] on div "5" at bounding box center [498, 275] width 20 height 19
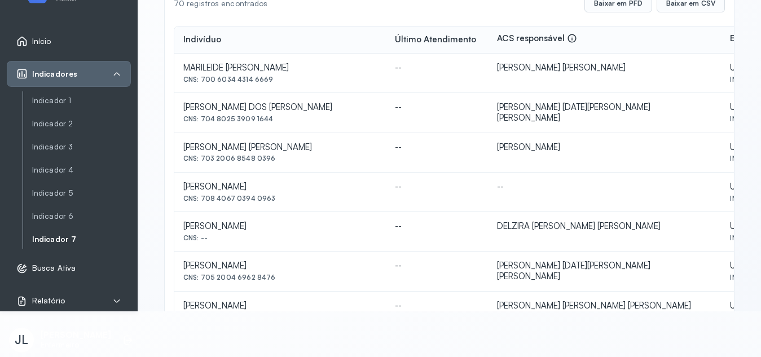
scroll to position [155, 0]
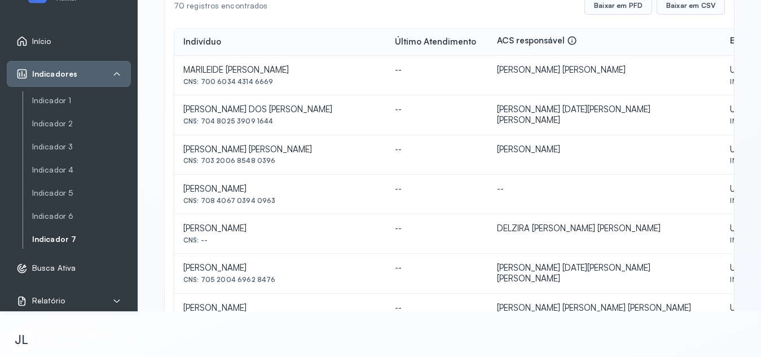
drag, startPoint x: 201, startPoint y: 121, endPoint x: 277, endPoint y: 127, distance: 75.9
click at [277, 127] on td "[PERSON_NAME] DOS [PERSON_NAME] CNS: 704 8025 3909 1644" at bounding box center [280, 115] width 212 height 40
click at [46, 105] on link "Indicador 1" at bounding box center [81, 101] width 99 height 10
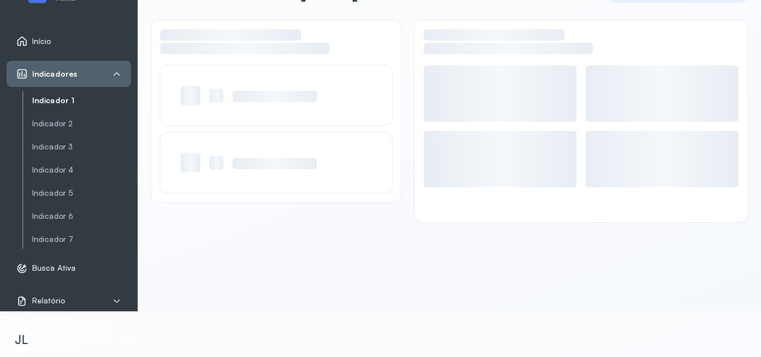
scroll to position [32, 0]
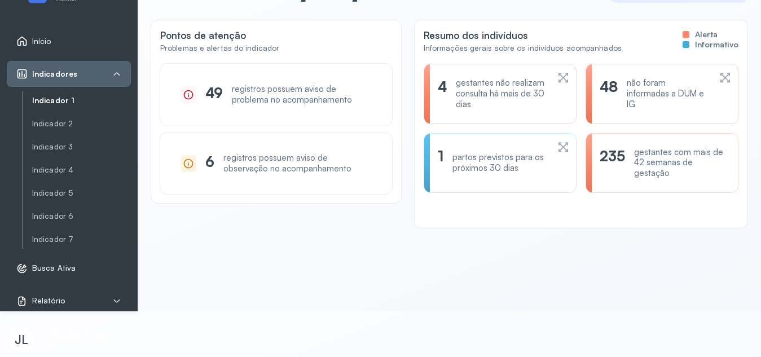
click at [557, 146] on icon at bounding box center [563, 147] width 12 height 14
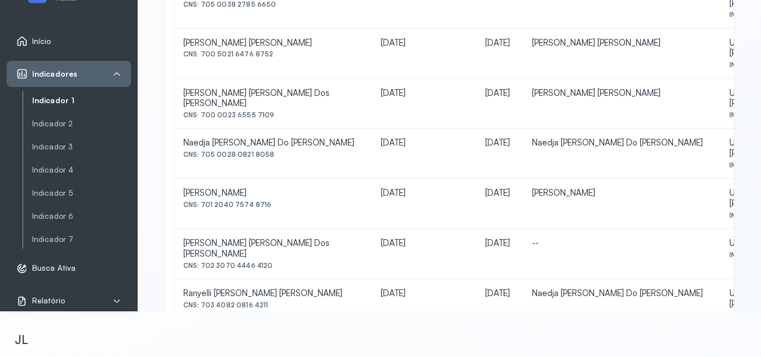
scroll to position [435, 0]
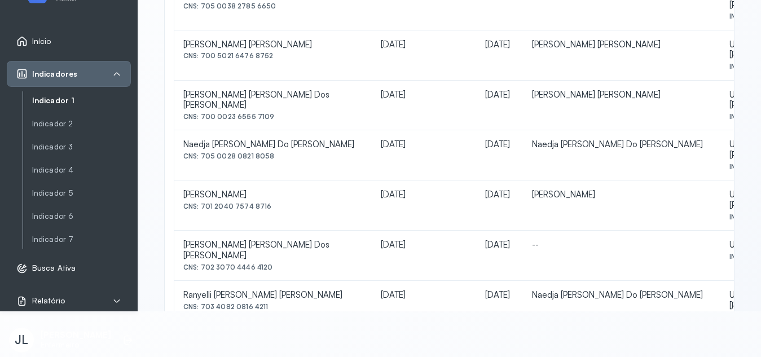
drag, startPoint x: 202, startPoint y: 73, endPoint x: 274, endPoint y: 91, distance: 73.7
click at [274, 91] on tbody "[PERSON_NAME] Dos [PERSON_NAME] CNS: 708 6015 5347 0383 [DATE] [DATE] [PERSON_N…" at bounding box center [506, 154] width 665 height 750
click at [302, 130] on td "Naedja [PERSON_NAME] Do [PERSON_NAME] CNS: 705 0028 0821 8058" at bounding box center [272, 155] width 197 height 50
drag, startPoint x: 202, startPoint y: 75, endPoint x: 267, endPoint y: 81, distance: 65.2
click at [267, 130] on td "Naedja [PERSON_NAME] Do [PERSON_NAME] CNS: 705 0028 0821 8058" at bounding box center [272, 155] width 197 height 50
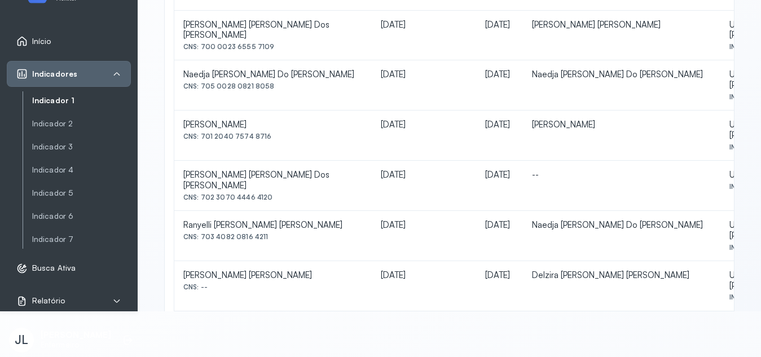
scroll to position [517, 0]
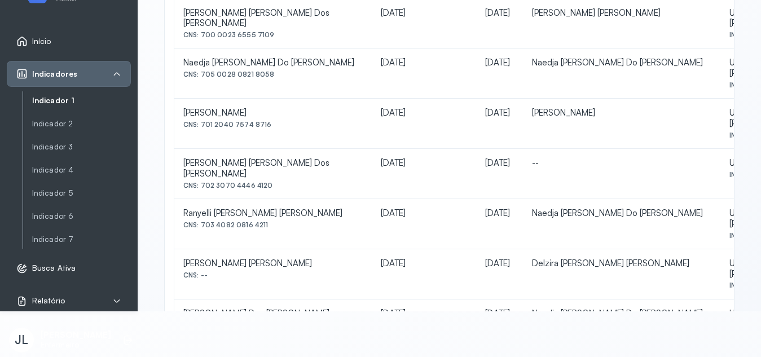
drag, startPoint x: 203, startPoint y: 227, endPoint x: 291, endPoint y: 239, distance: 88.8
